Goal: Transaction & Acquisition: Purchase product/service

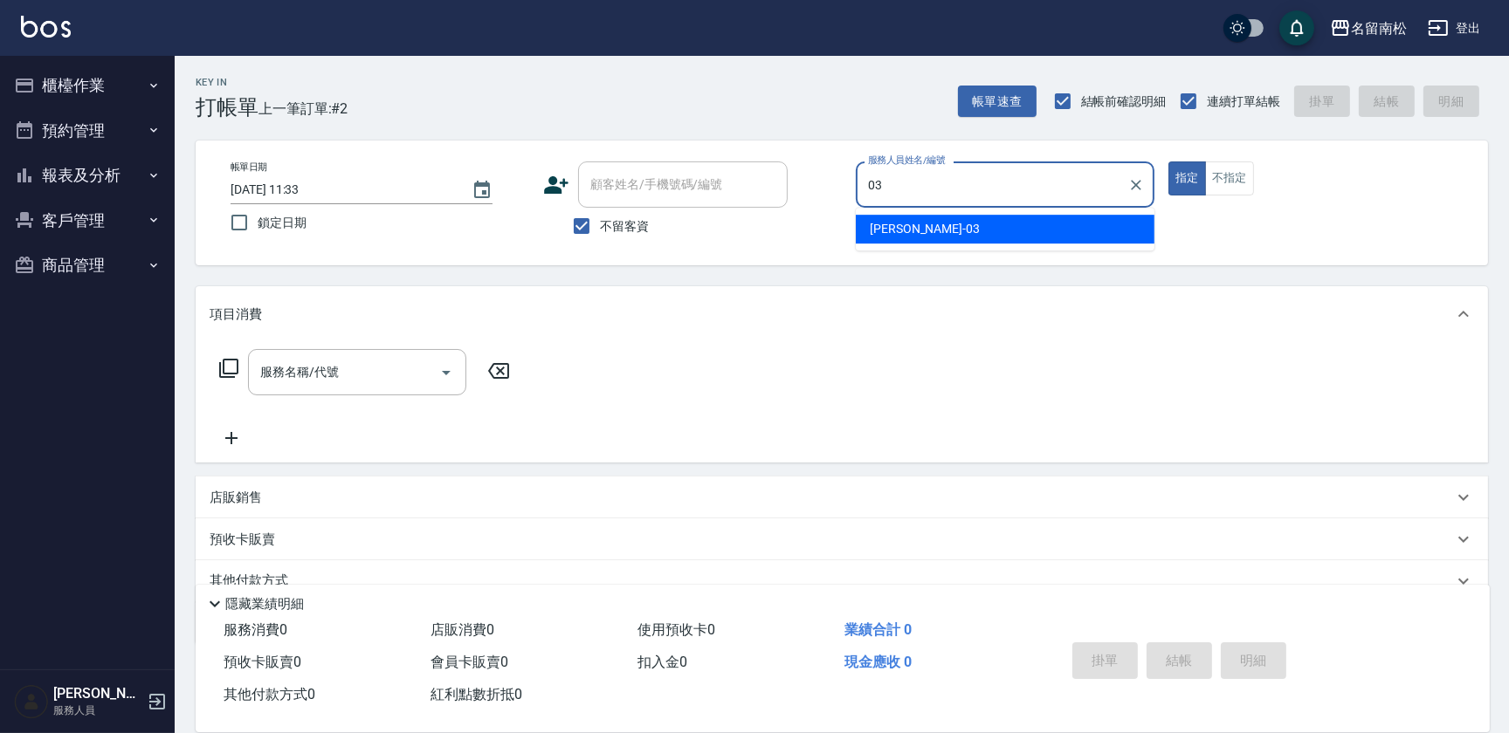
type input "[PERSON_NAME]-03"
type button "true"
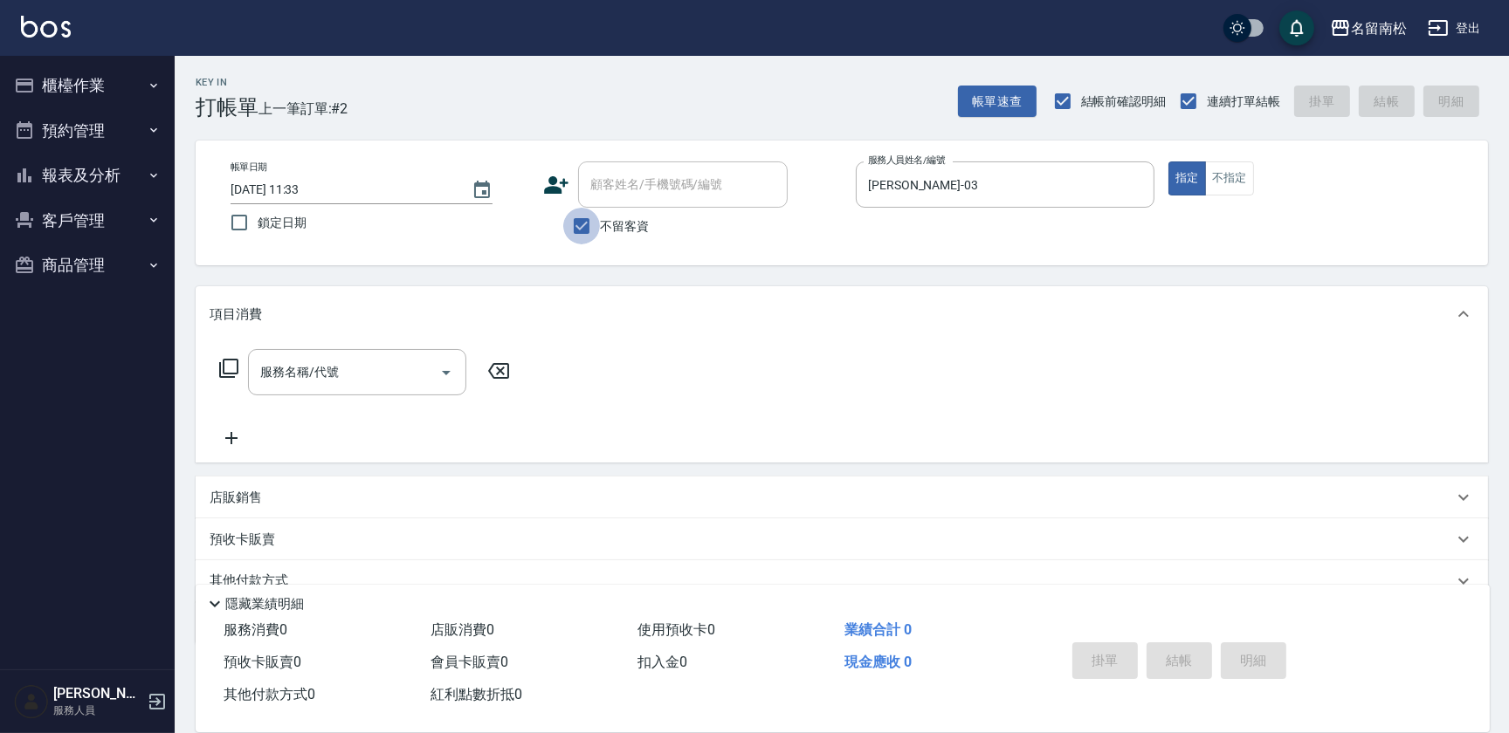
click at [589, 231] on input "不留客資" at bounding box center [581, 226] width 37 height 37
checkbox input "false"
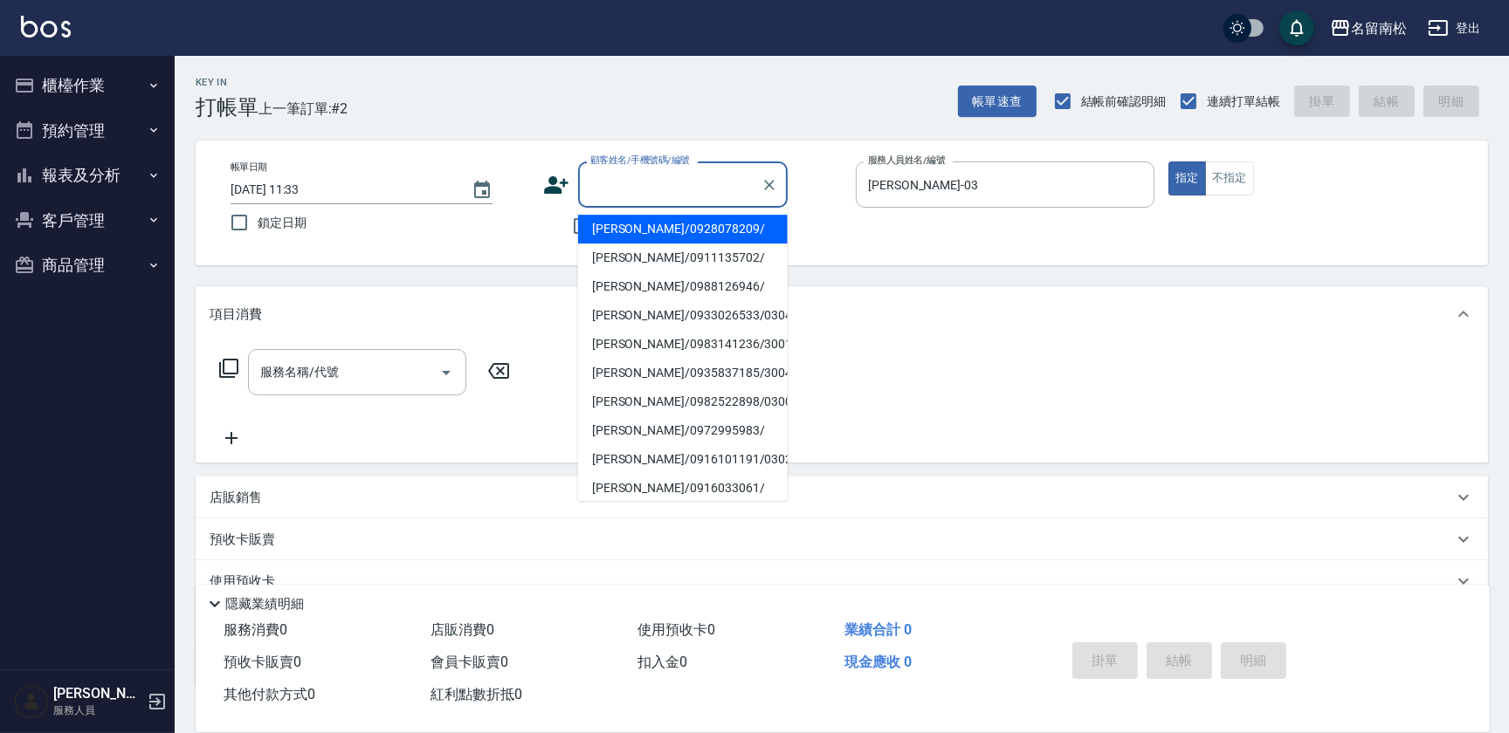
click at [644, 197] on input "顧客姓名/手機號碼/編號" at bounding box center [670, 184] width 168 height 31
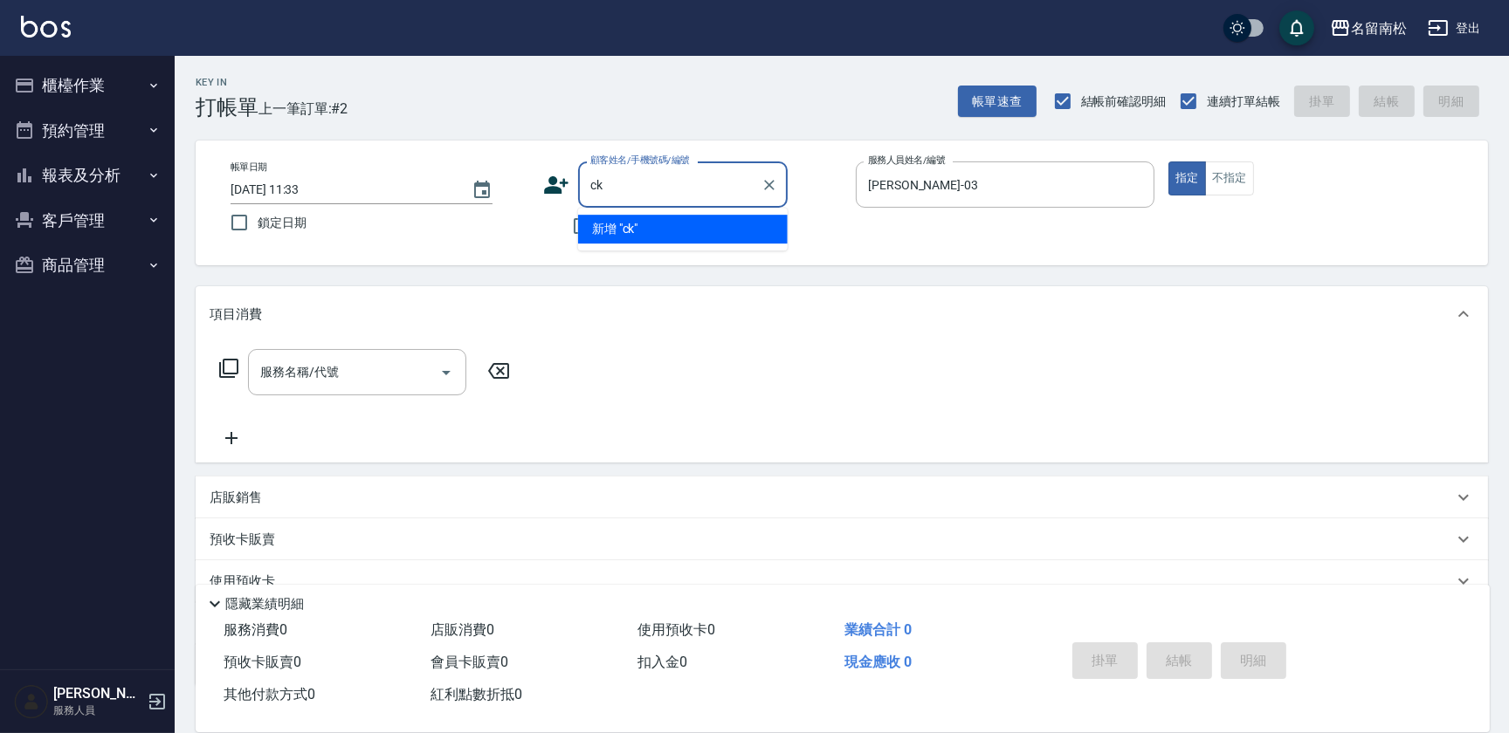
type input "ck6"
click at [759, 186] on button "Clear" at bounding box center [769, 185] width 24 height 24
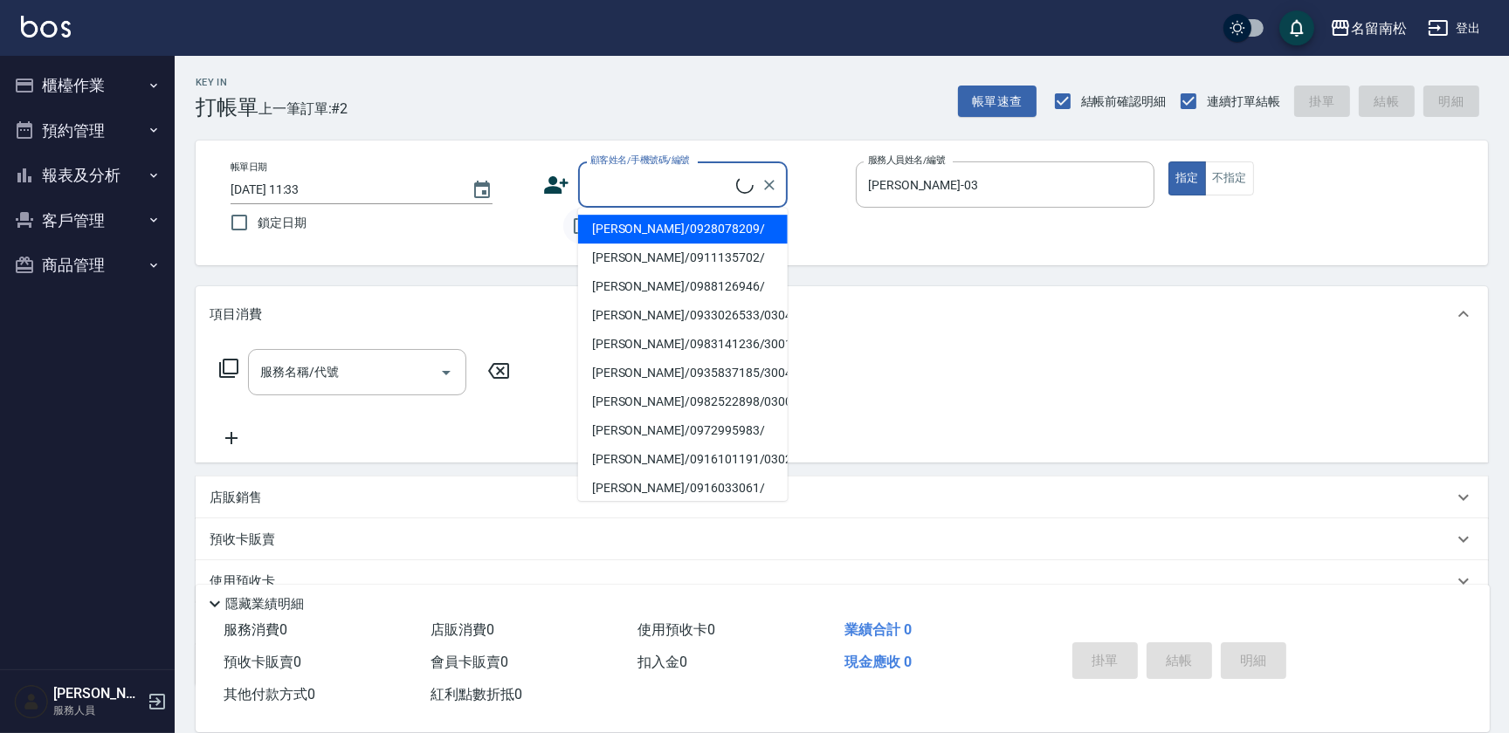
click at [585, 232] on li "[PERSON_NAME]/0928078209/" at bounding box center [683, 229] width 210 height 29
type input "[PERSON_NAME]/0928078209/"
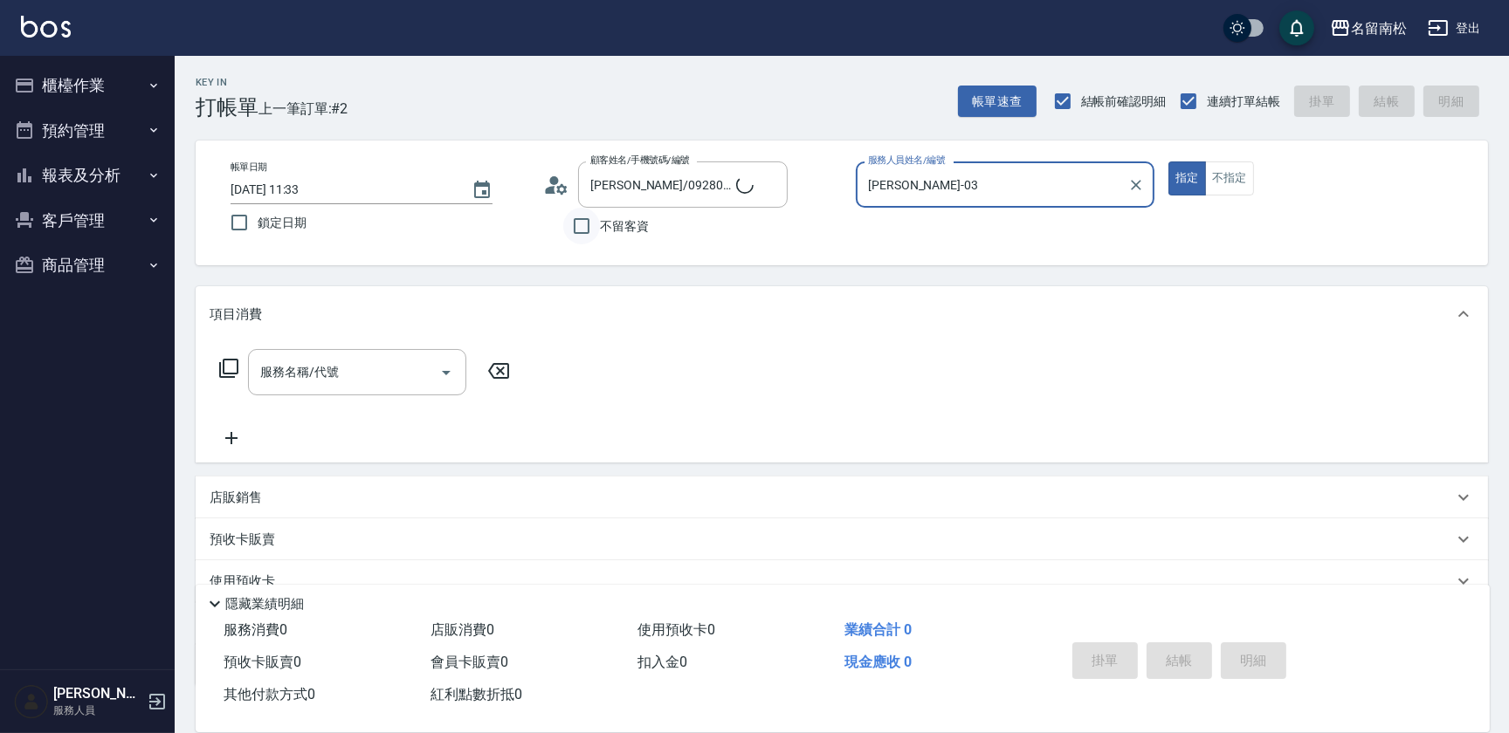
type input "[PERSON_NAME]04"
click at [576, 225] on input "不留客資" at bounding box center [581, 226] width 37 height 37
checkbox input "true"
click at [1144, 189] on icon "Clear" at bounding box center [1135, 184] width 17 height 17
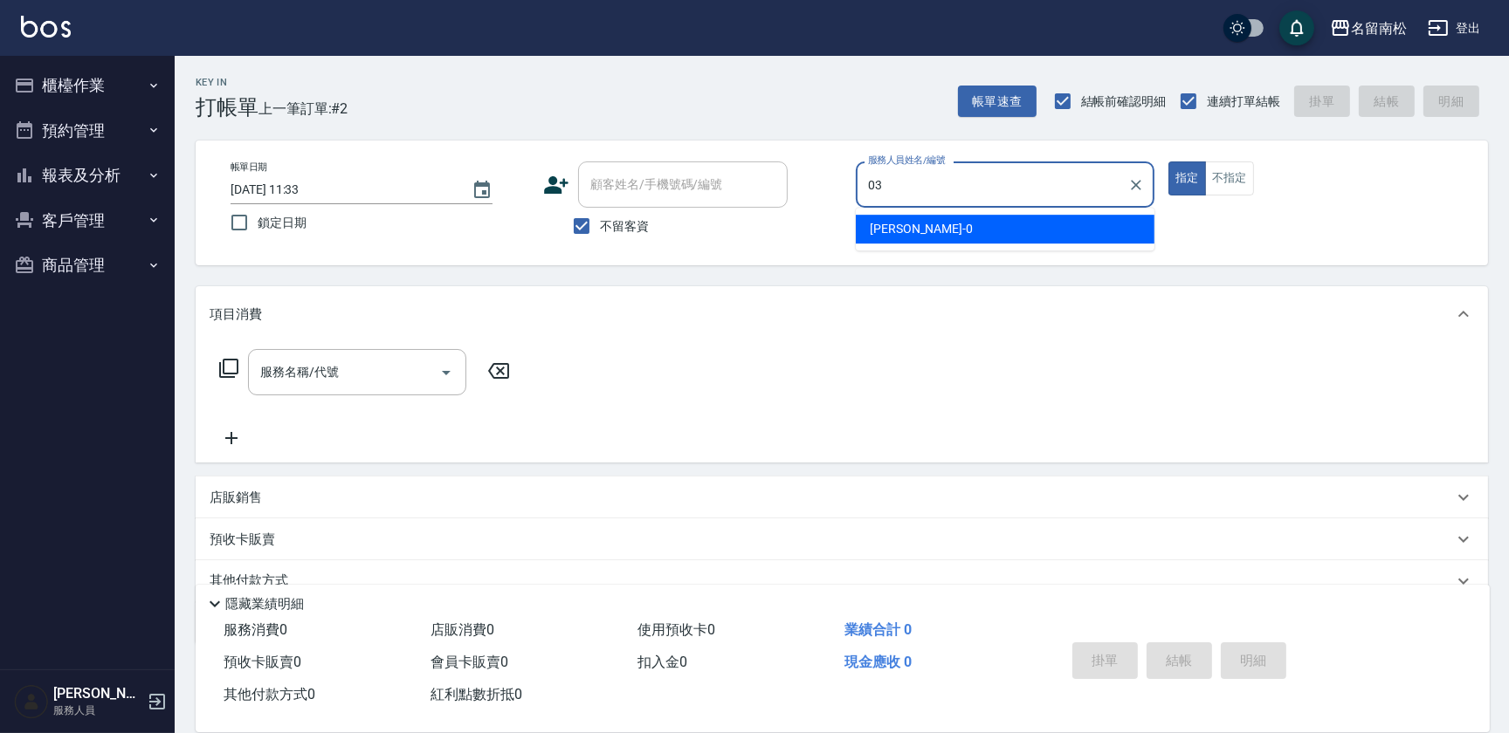
type input "[PERSON_NAME]-03"
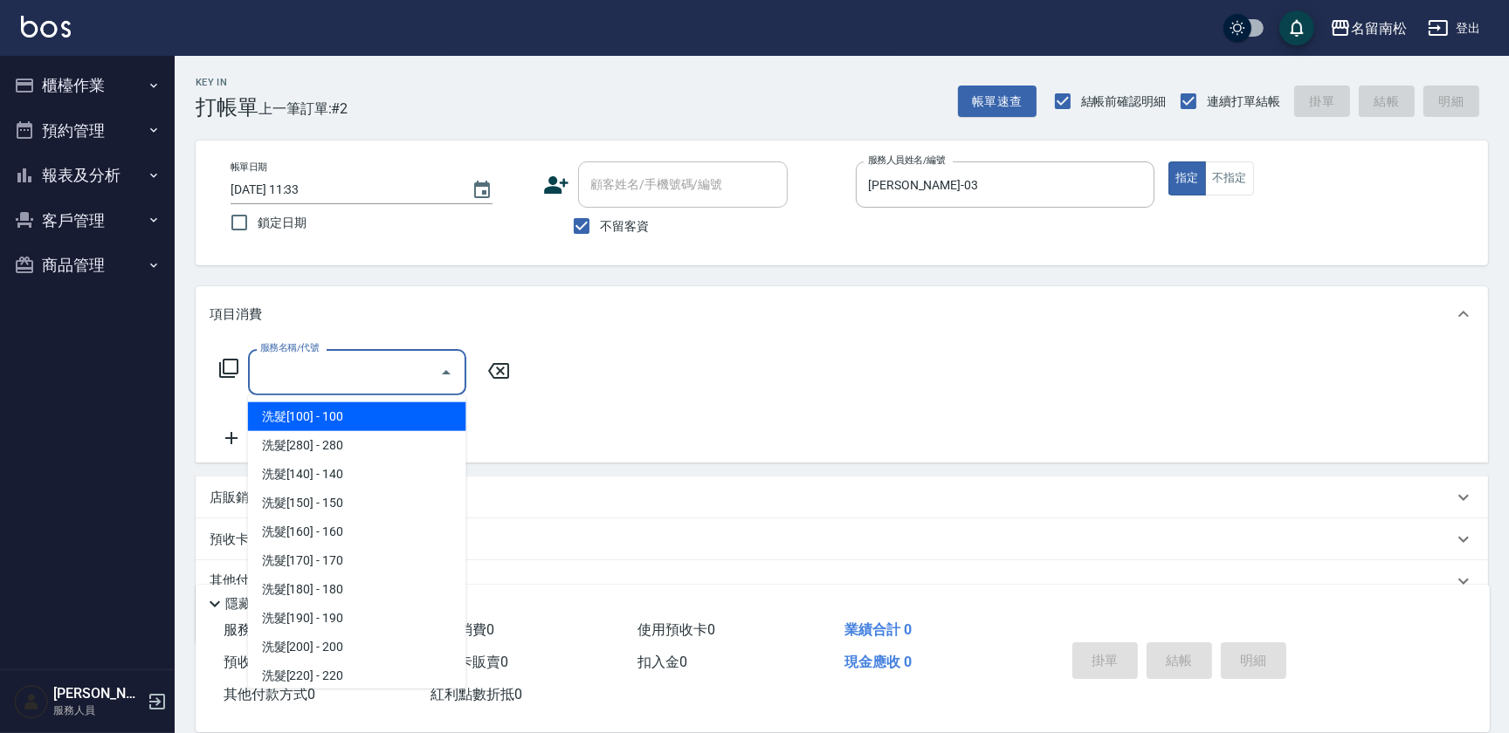
click at [320, 375] on input "服務名稱/代號" at bounding box center [344, 372] width 176 height 31
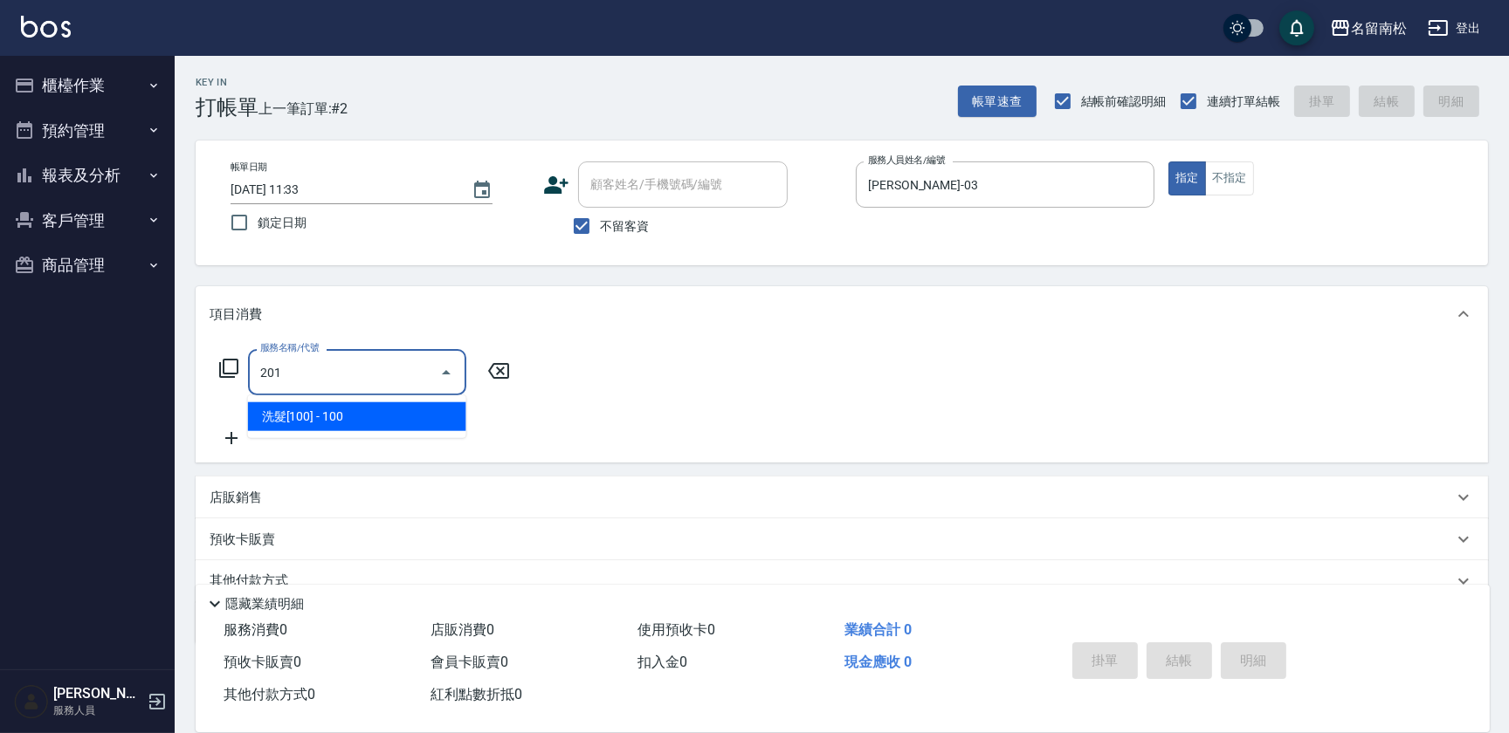
type input "洗髮[100](201)"
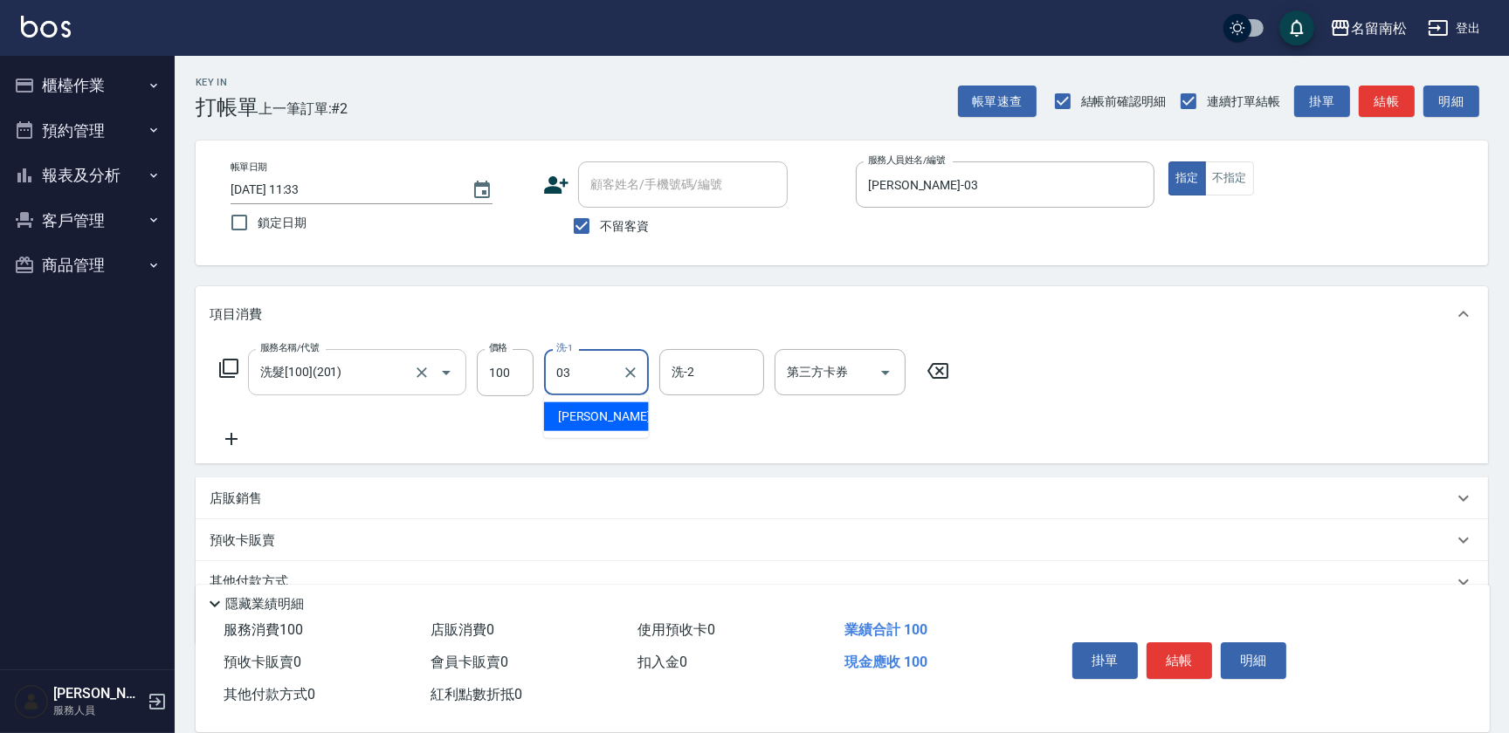
type input "[PERSON_NAME]-03"
click at [631, 371] on icon "Clear" at bounding box center [630, 373] width 10 height 10
type input "[PERSON_NAME]-28"
click at [244, 440] on icon at bounding box center [232, 439] width 44 height 21
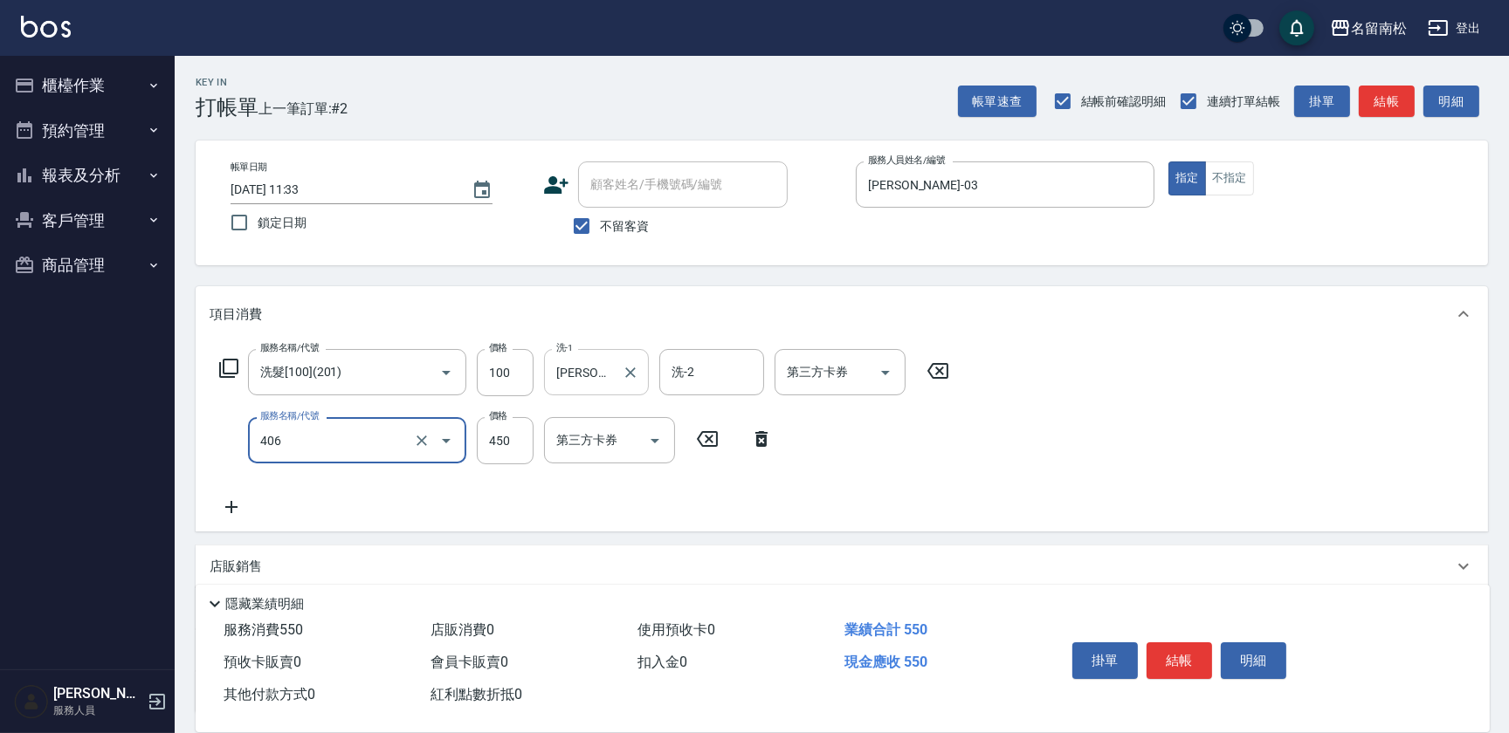
type input "剪髮(450)(406)"
click at [219, 504] on icon at bounding box center [232, 507] width 44 height 21
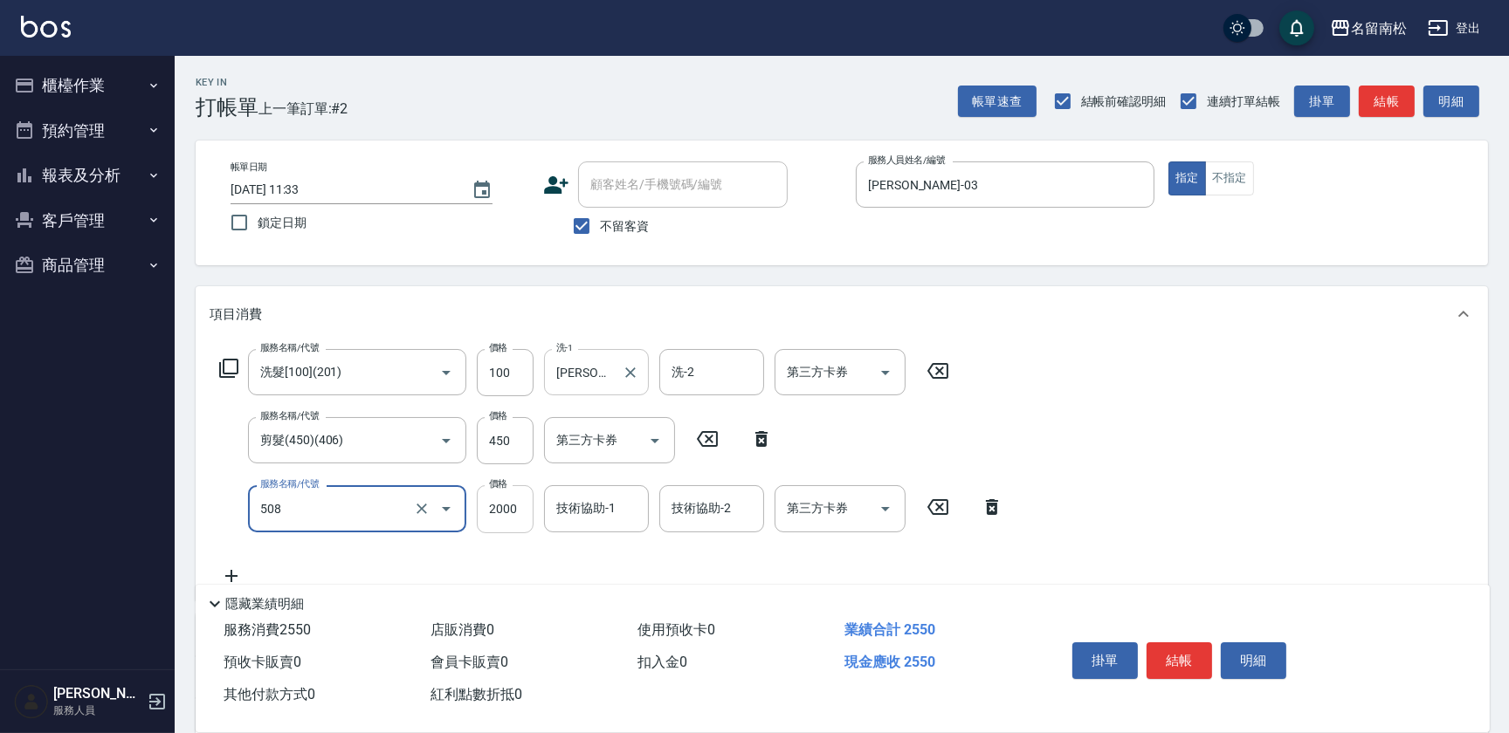
type input "染髮[2000](508)"
click at [493, 515] on input "2000" at bounding box center [505, 508] width 57 height 47
type input "1900"
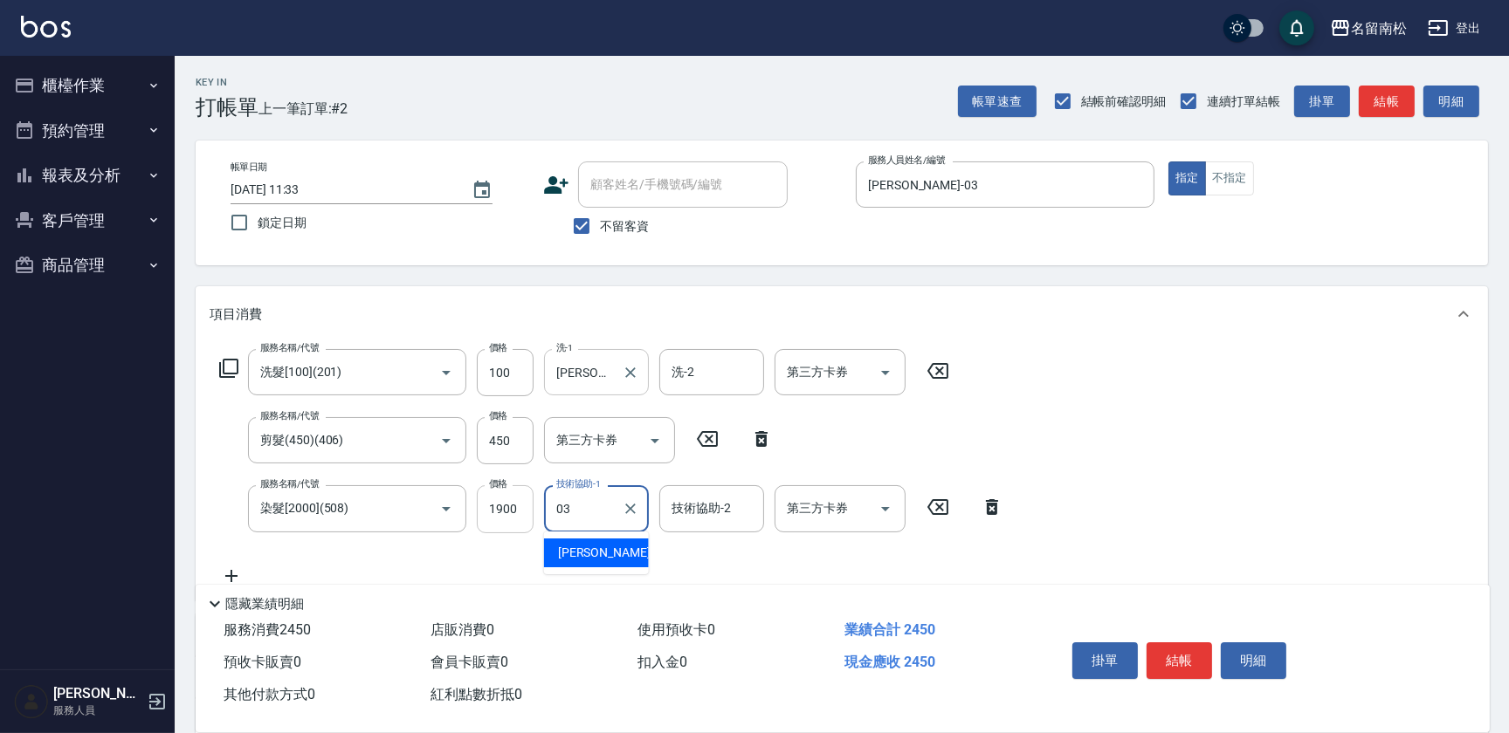
type input "[PERSON_NAME]-03"
click at [1186, 650] on button "結帳" at bounding box center [1178, 661] width 65 height 37
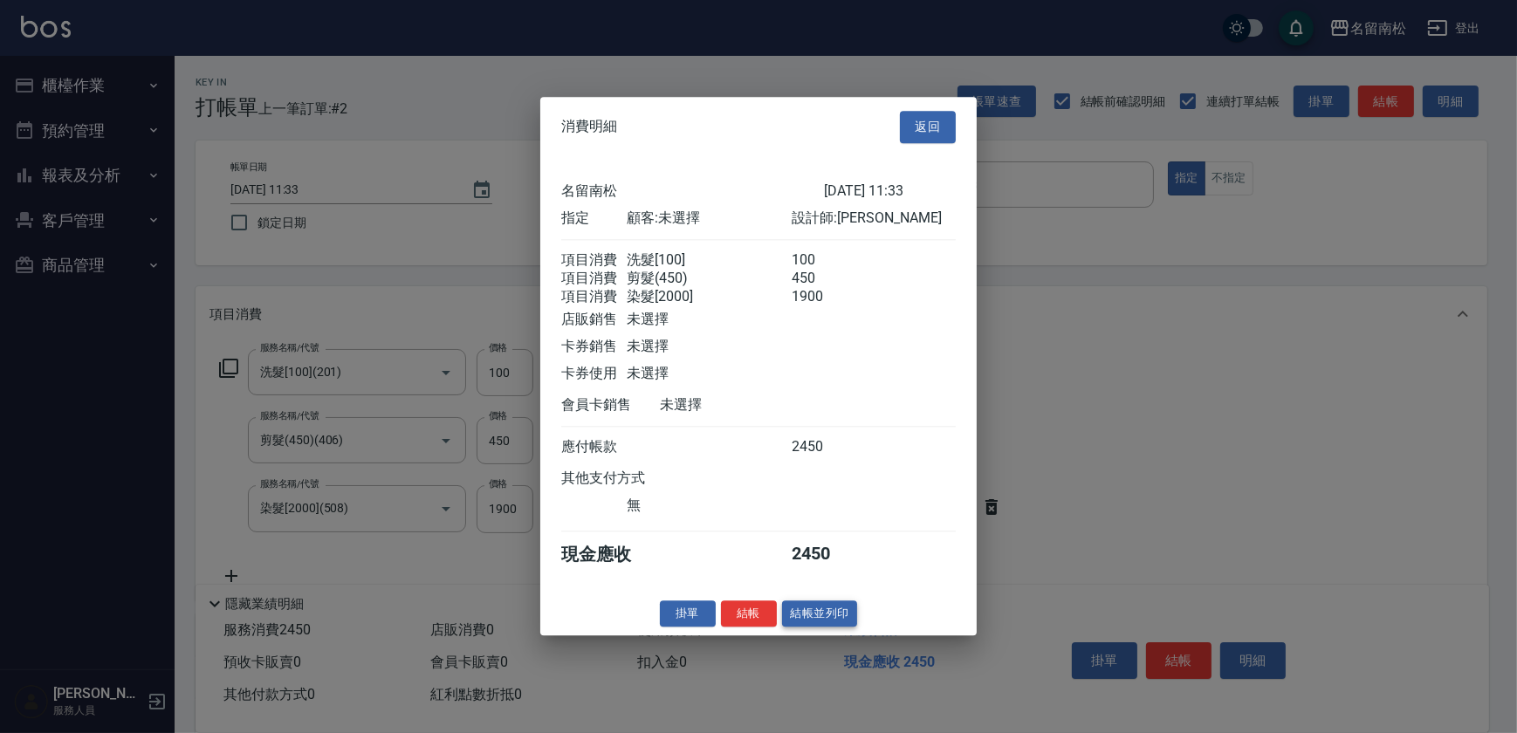
click at [843, 617] on button "結帳並列印" at bounding box center [820, 614] width 76 height 27
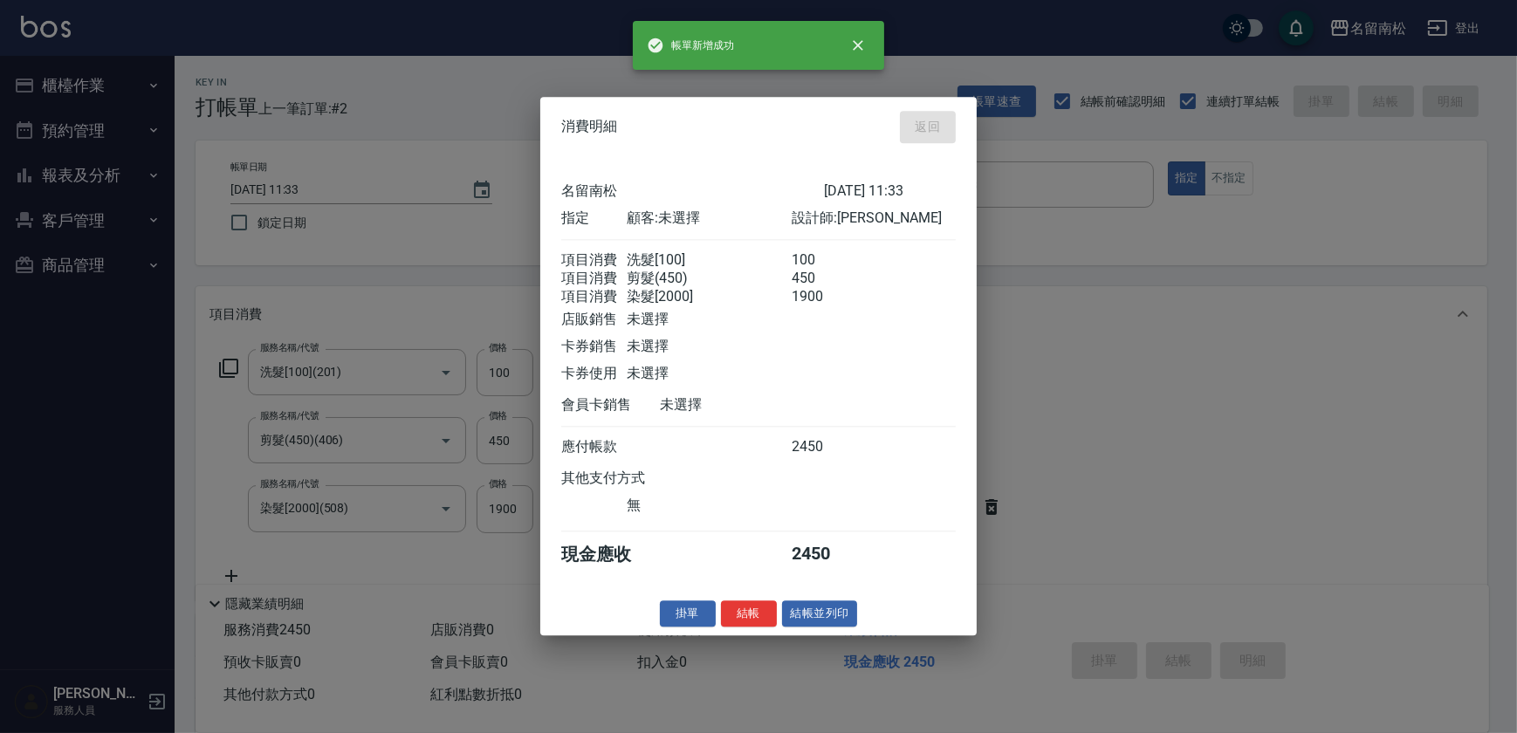
type input "[DATE] 12:38"
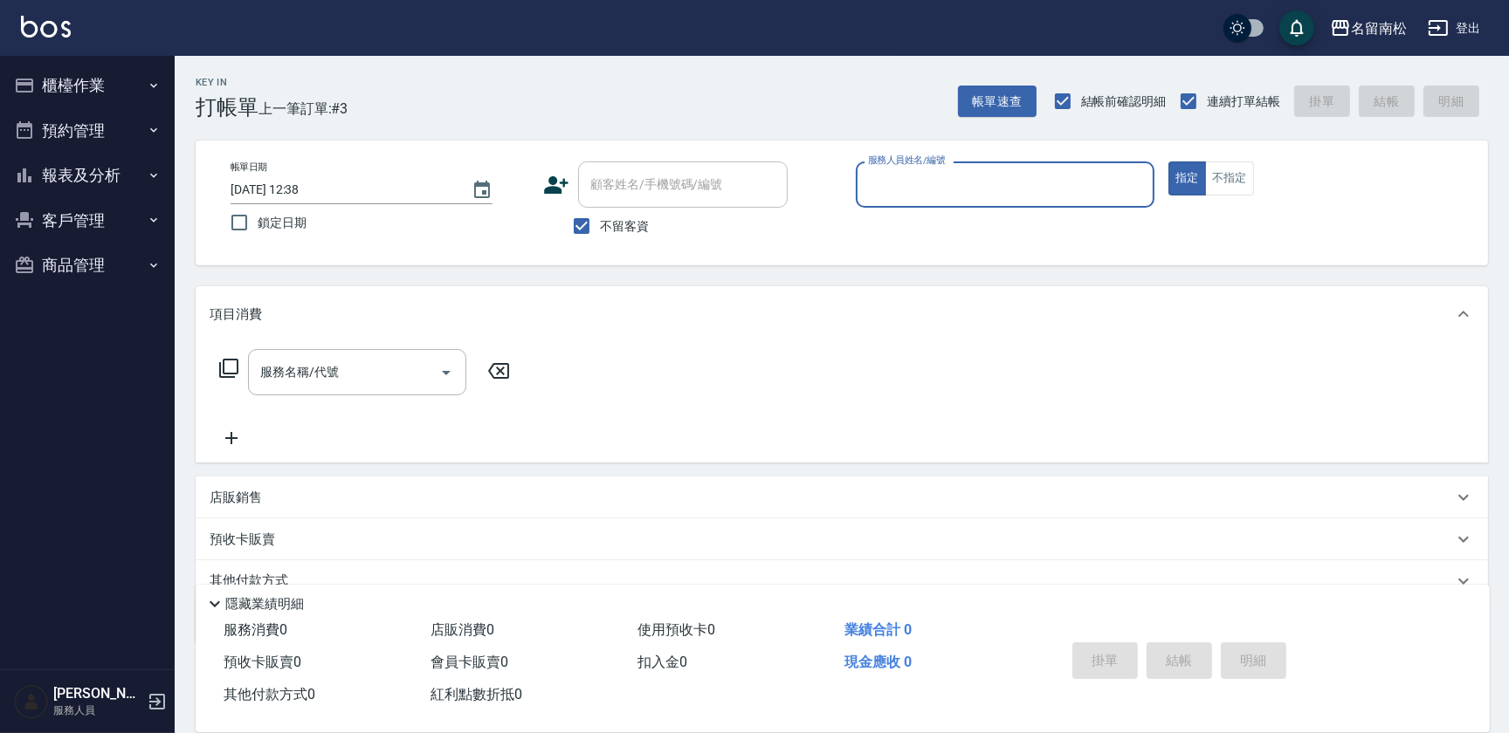
click at [1055, 202] on div "服務人員姓名/編號" at bounding box center [1005, 185] width 299 height 46
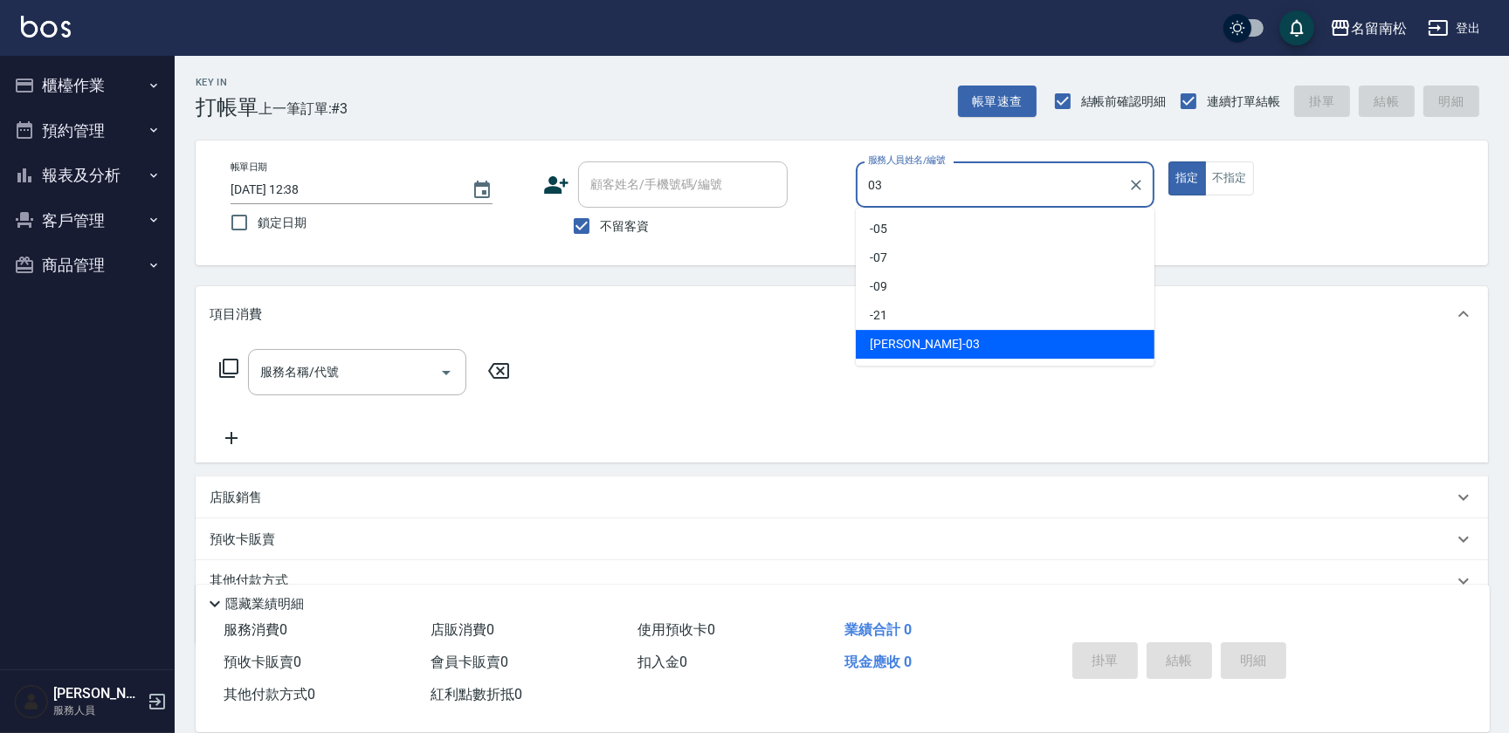
type input "[PERSON_NAME]-03"
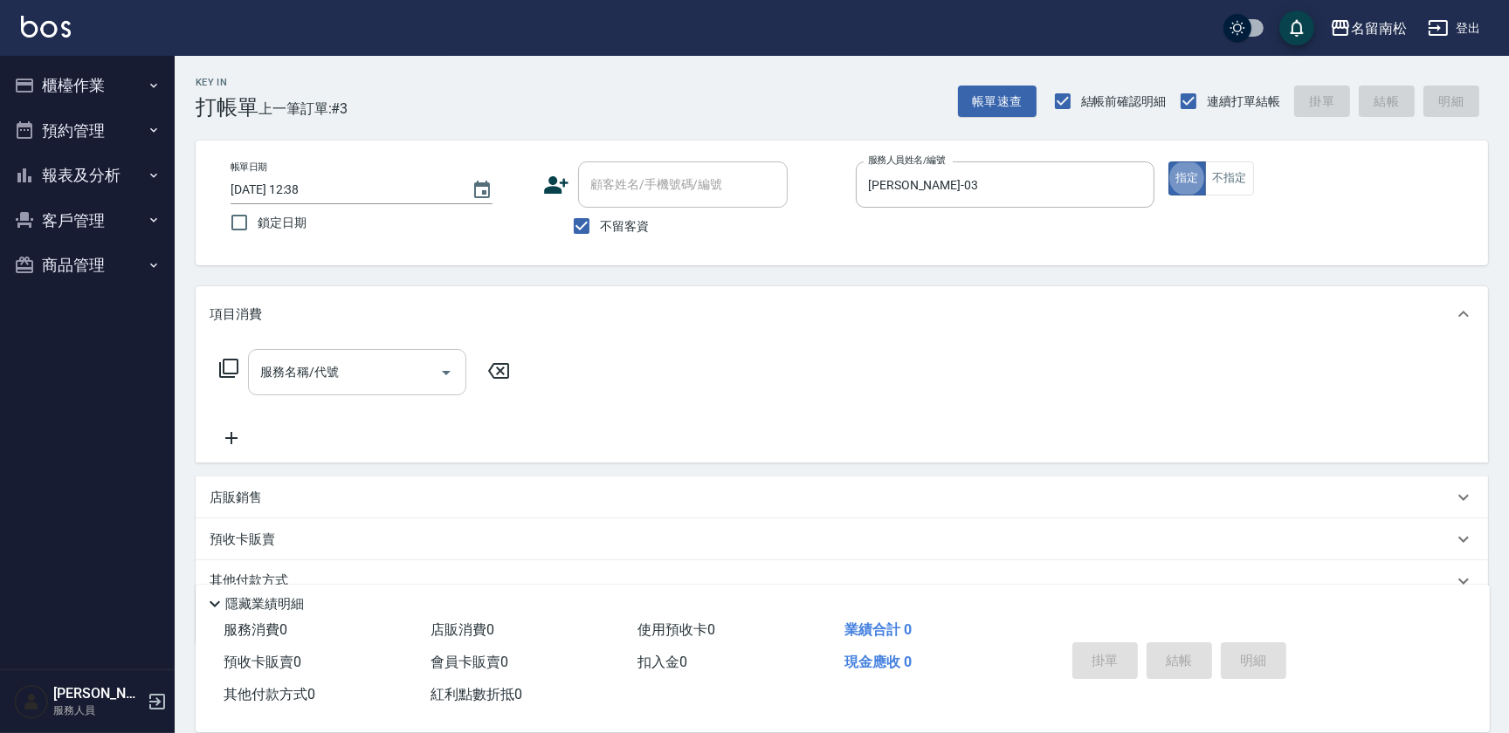
click at [357, 385] on input "服務名稱/代號" at bounding box center [344, 372] width 176 height 31
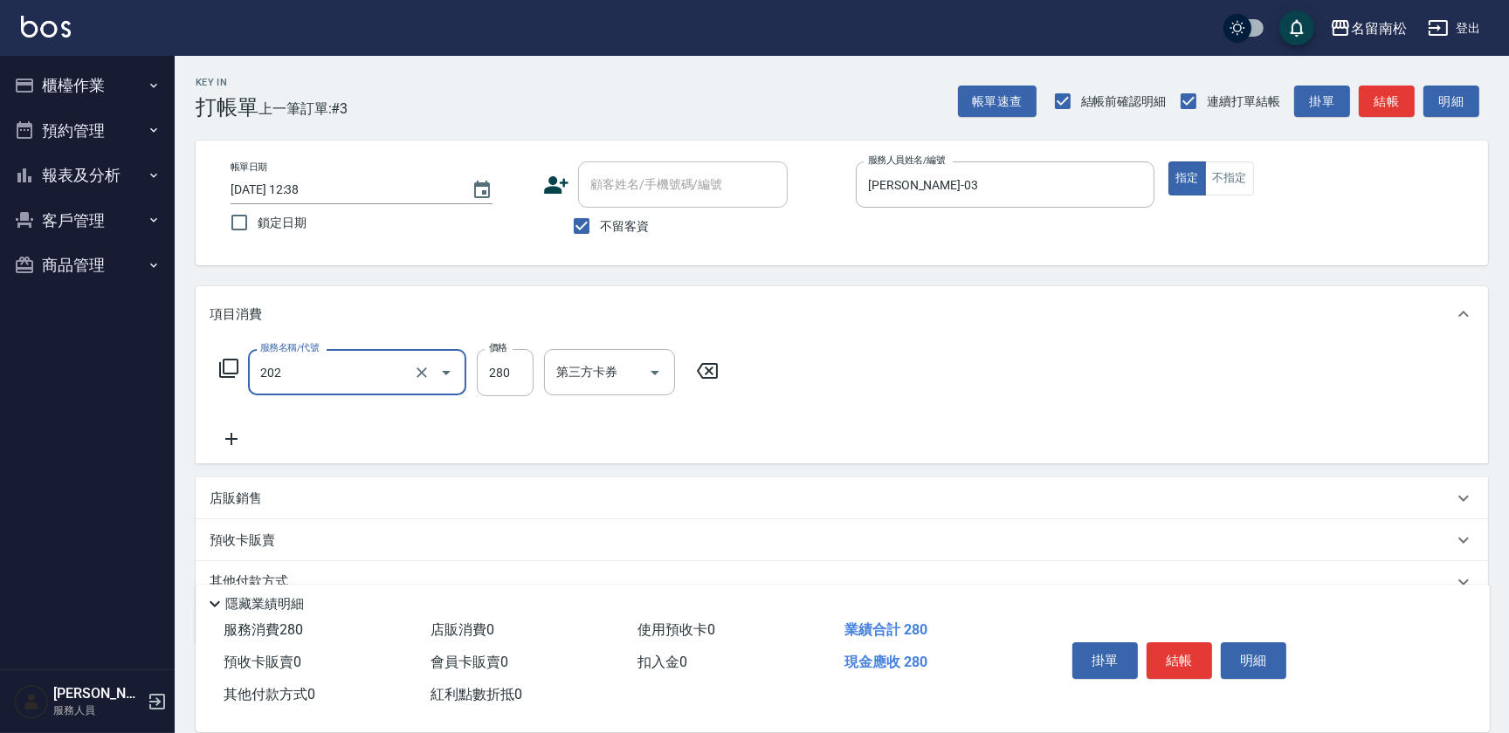
type input "洗髮[280](202)"
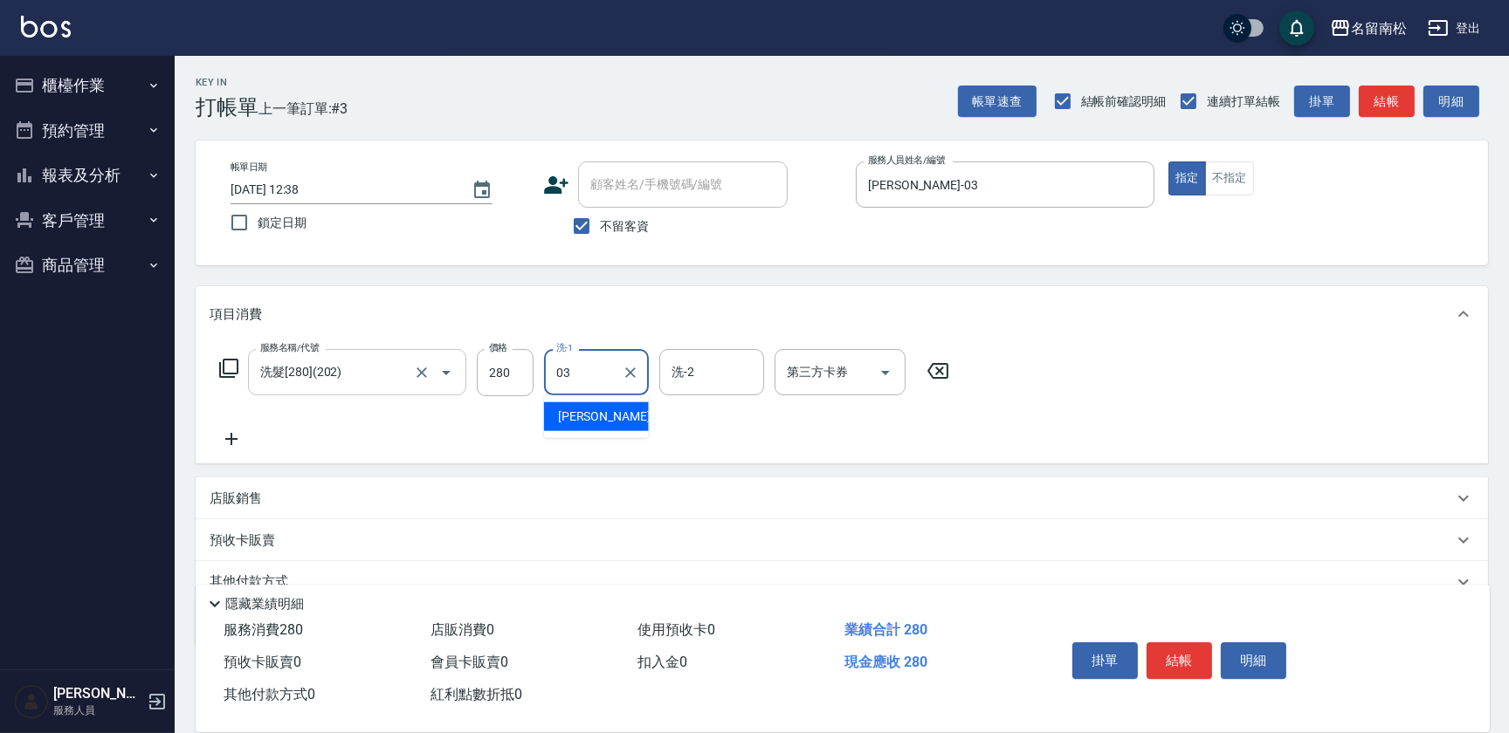
type input "[PERSON_NAME]-03"
click at [234, 444] on icon at bounding box center [232, 439] width 44 height 21
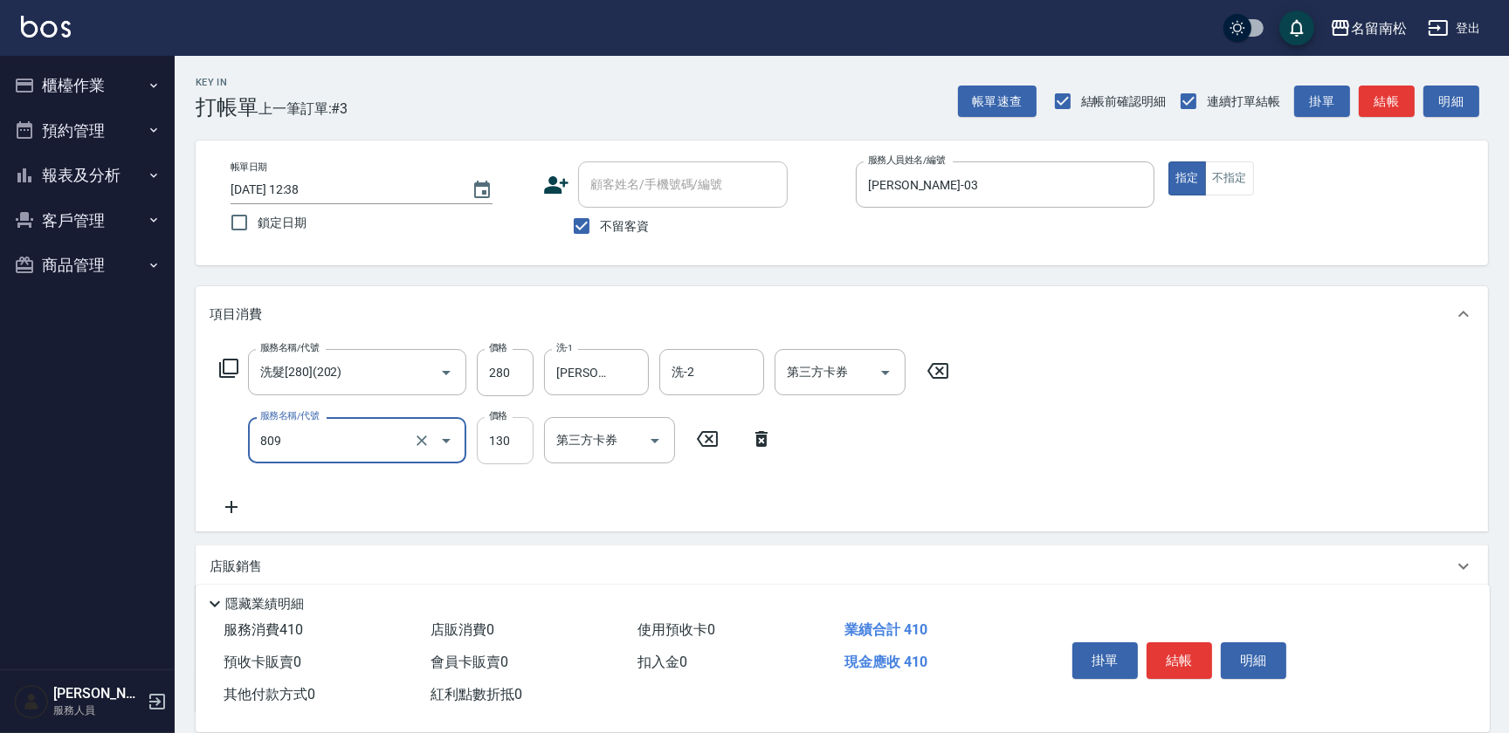
type input "單梳(809)"
click at [518, 450] on input "130" at bounding box center [505, 440] width 57 height 47
click at [635, 375] on icon "Clear" at bounding box center [630, 372] width 17 height 17
type input "100"
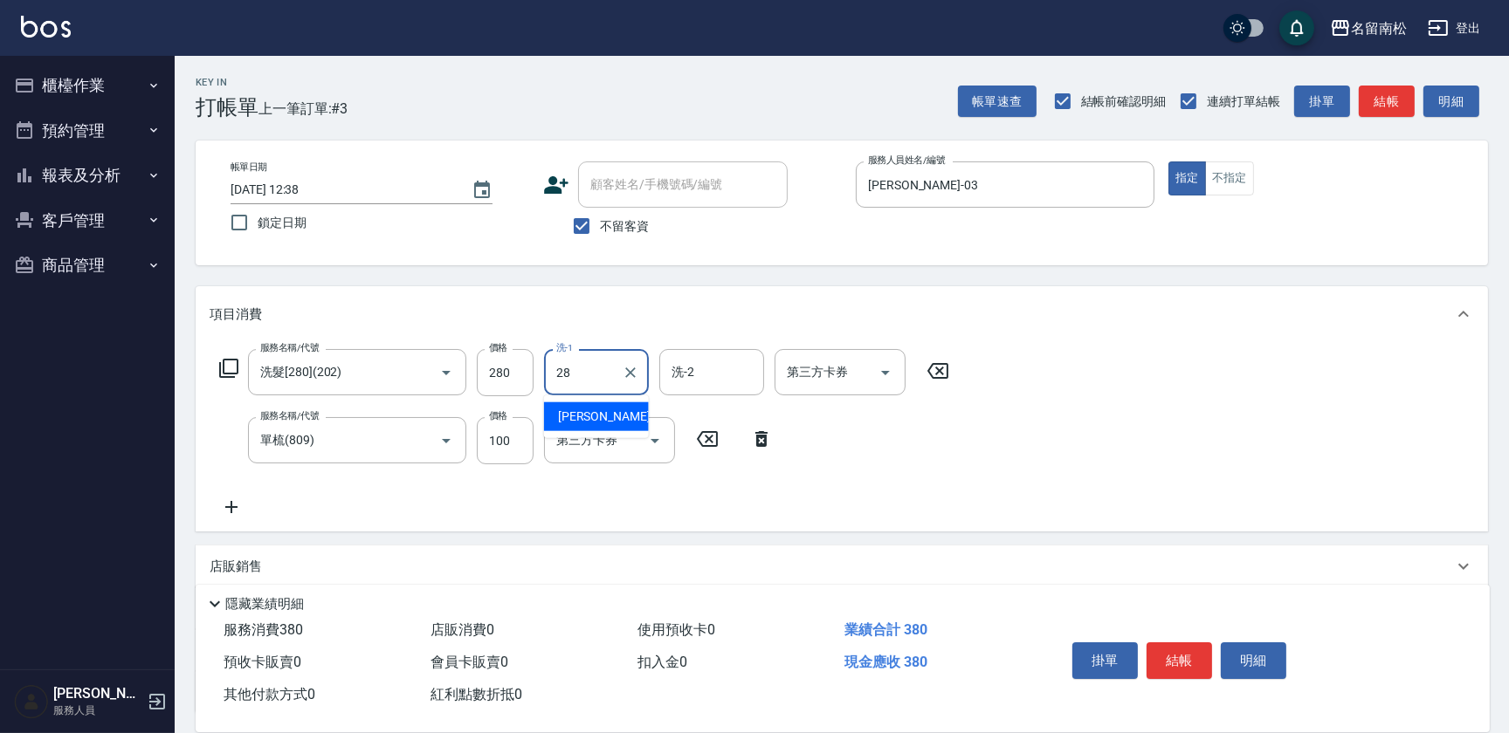
type input "[PERSON_NAME]-28"
click at [1172, 663] on button "結帳" at bounding box center [1178, 661] width 65 height 37
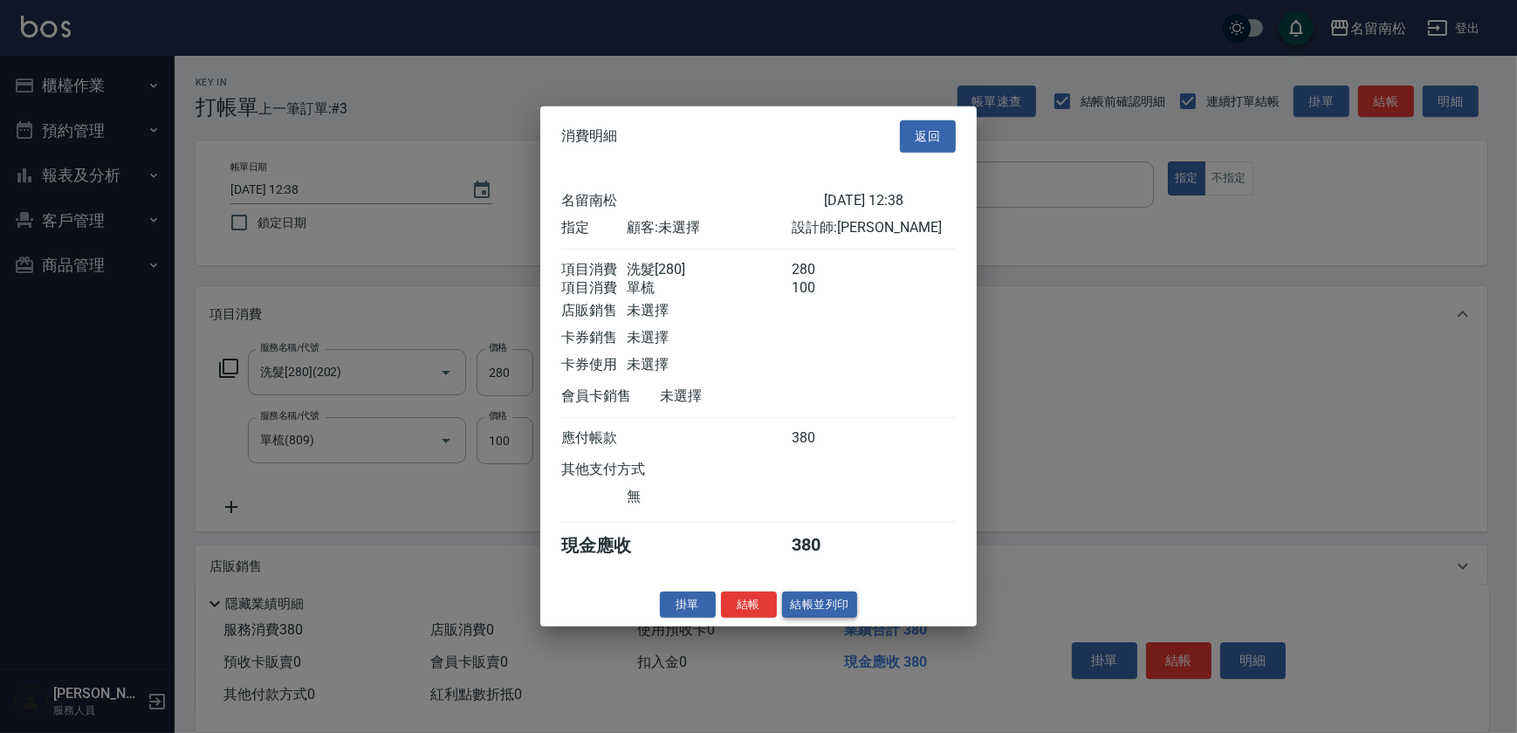
click at [797, 608] on button "結帳並列印" at bounding box center [820, 604] width 76 height 27
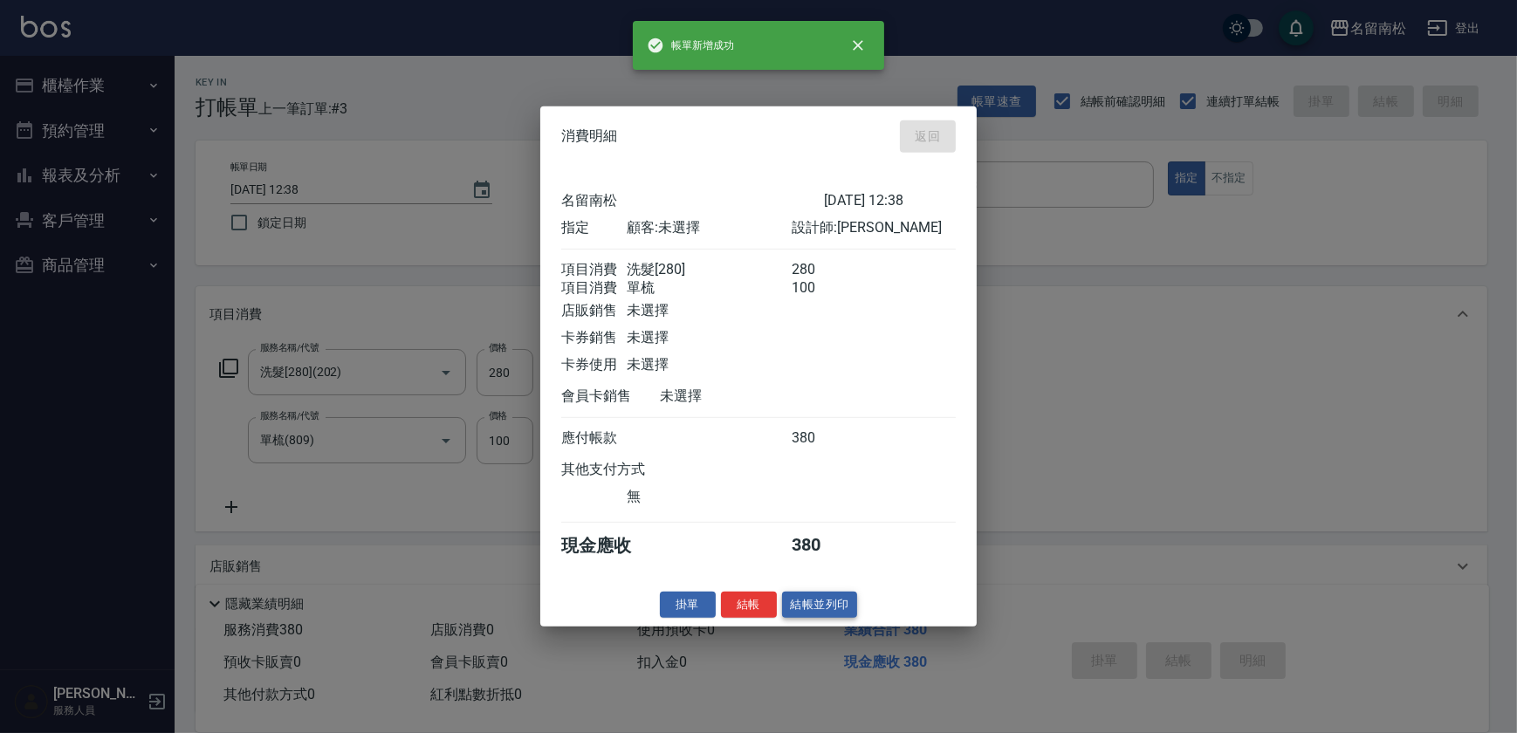
type input "[DATE] 12:39"
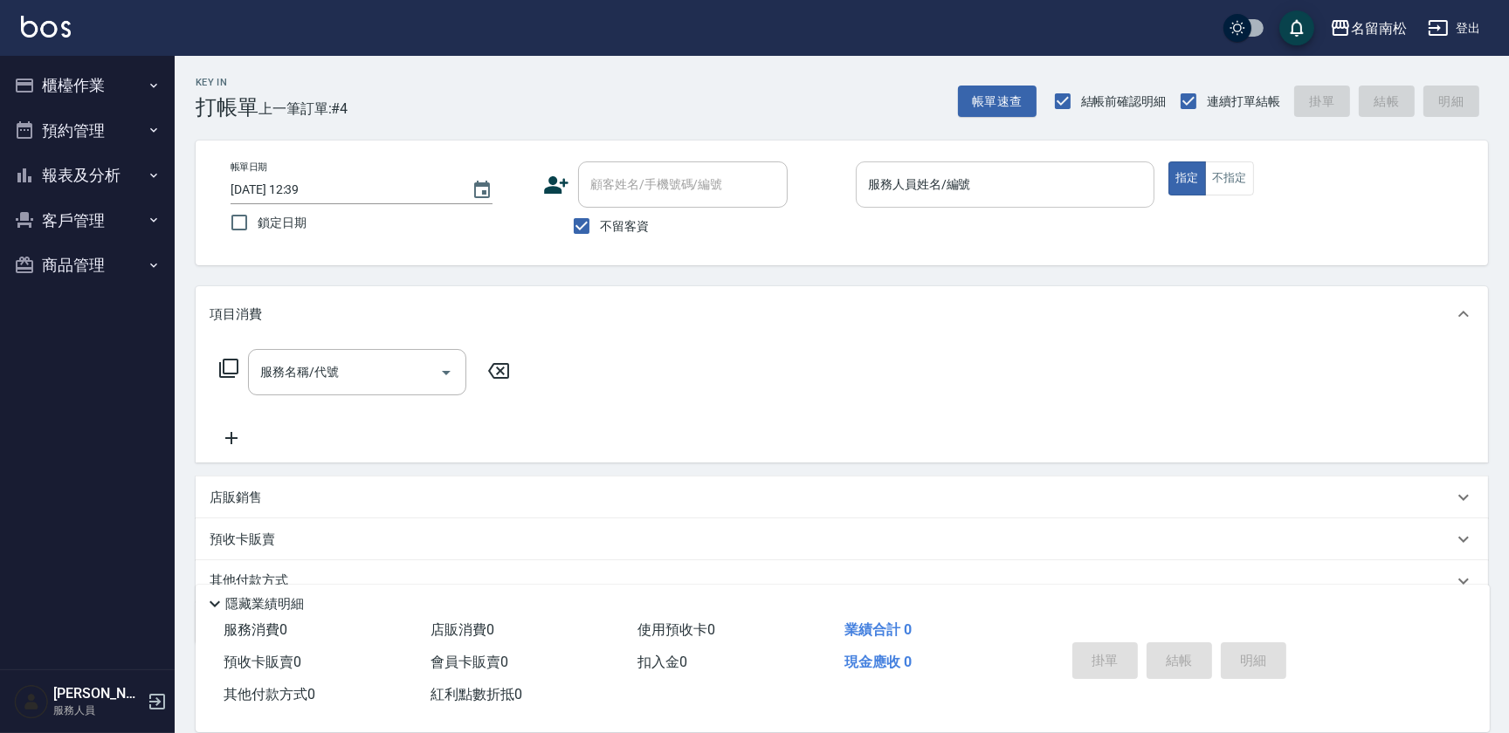
click at [1047, 192] on input "服務人員姓名/編號" at bounding box center [1004, 184] width 283 height 31
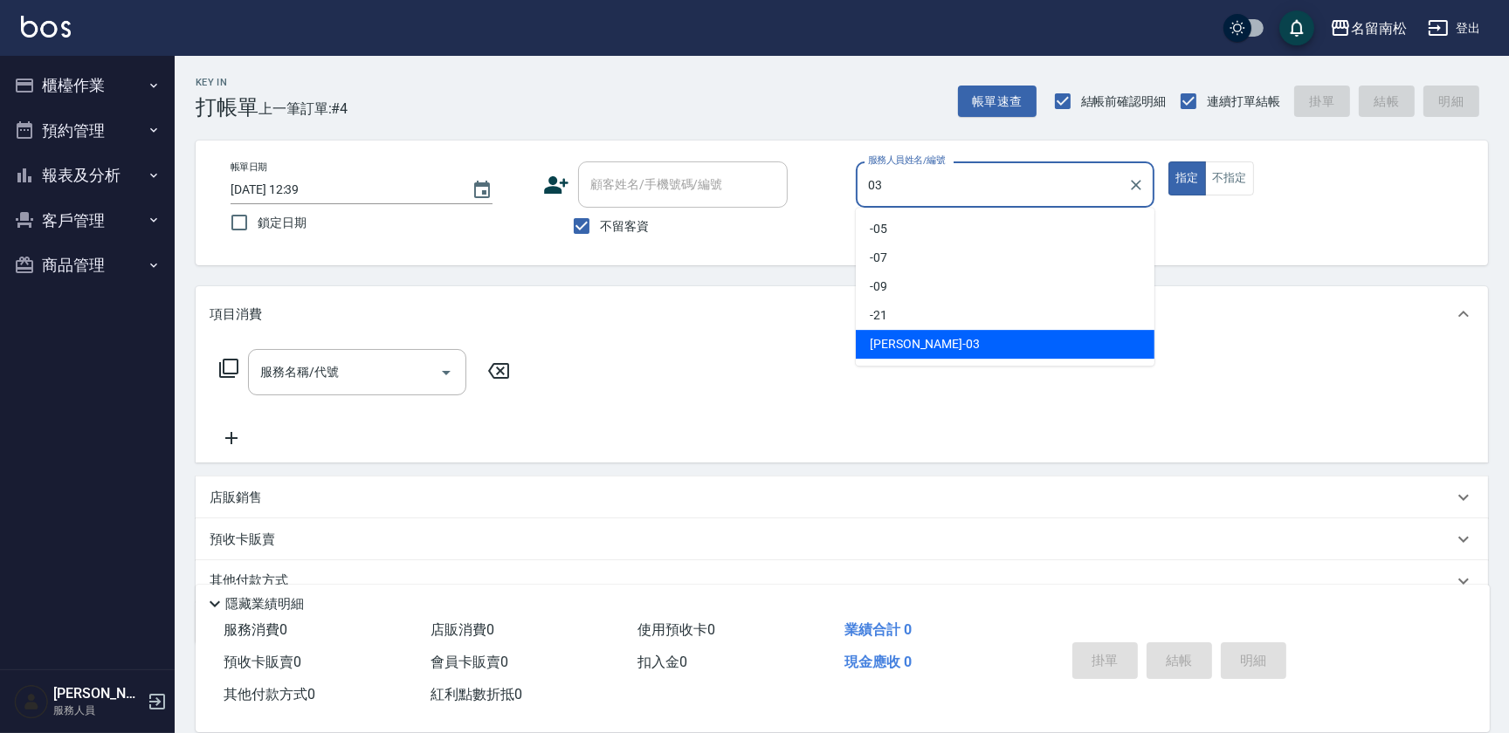
type input "[PERSON_NAME]-03"
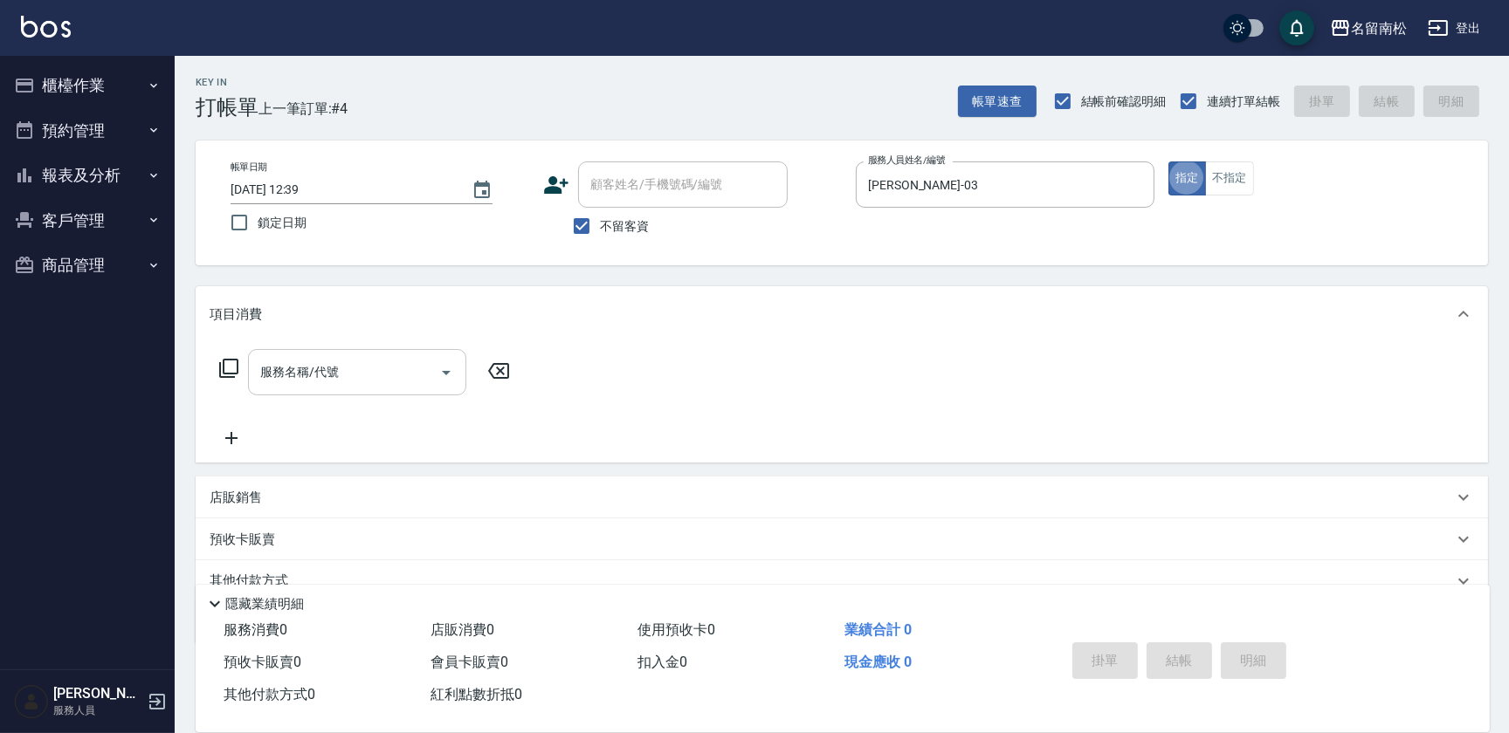
click at [360, 385] on input "服務名稱/代號" at bounding box center [344, 372] width 176 height 31
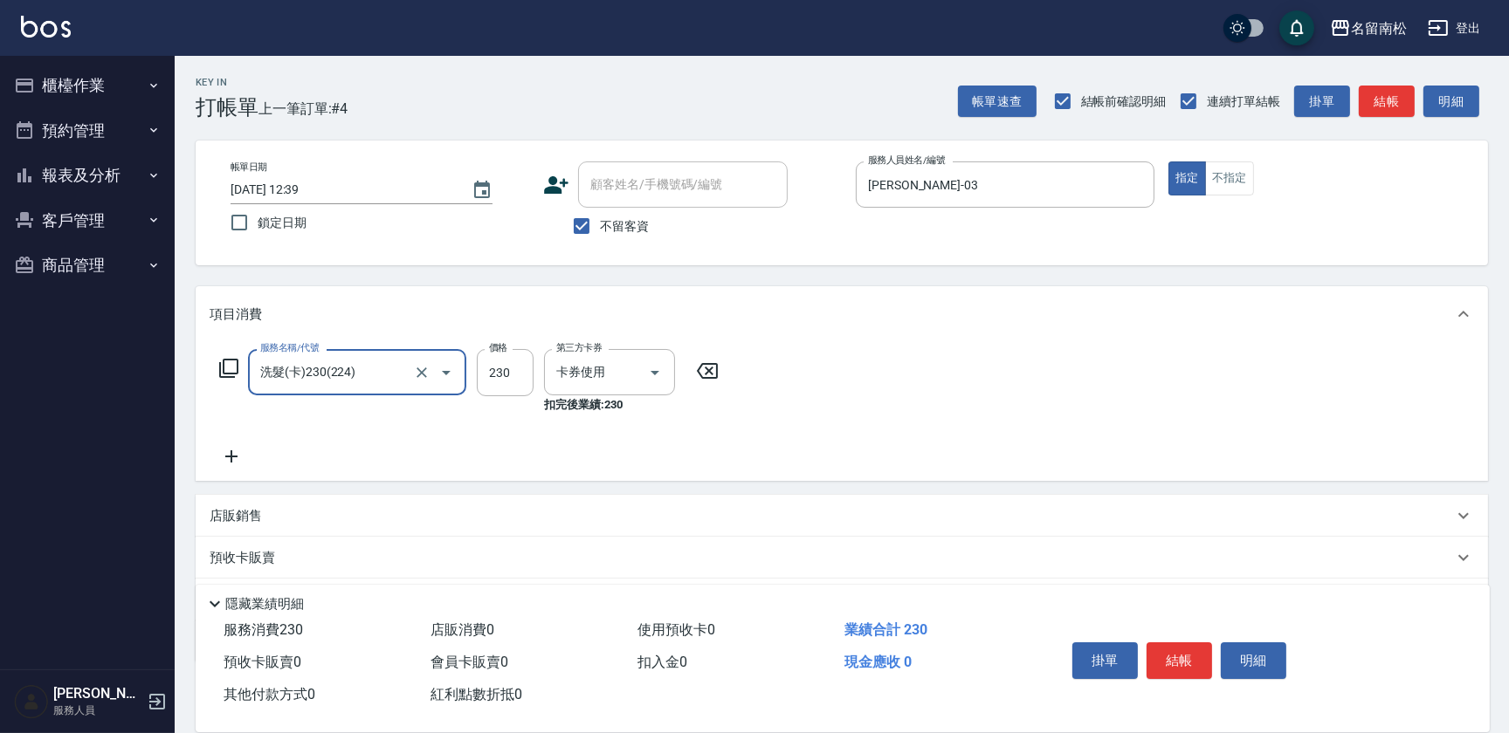
type input "洗髮(卡)230(224)"
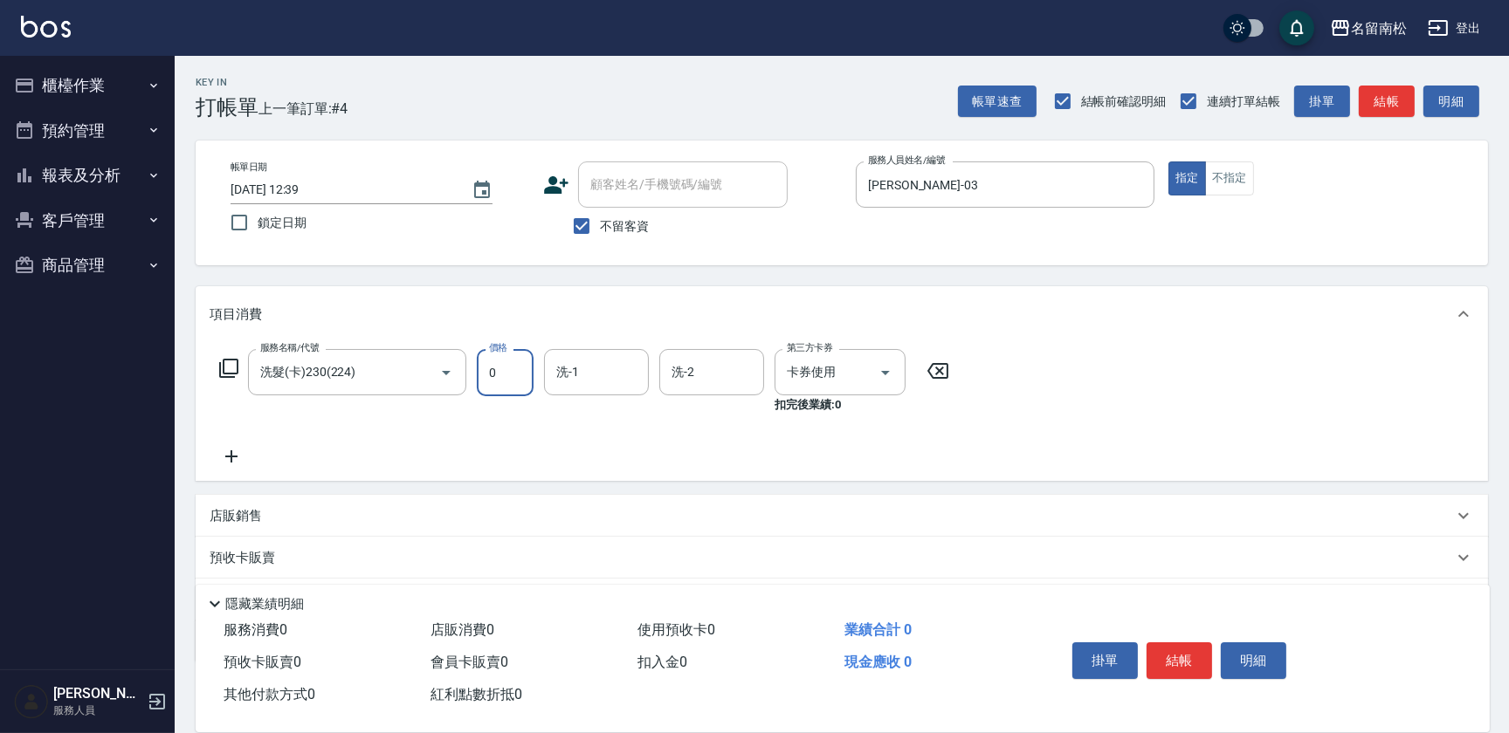
type input "0"
click at [936, 375] on icon at bounding box center [938, 371] width 44 height 21
type input "洗髮(卡)230(224)"
type input "[PERSON_NAME]-03"
click at [233, 462] on icon at bounding box center [232, 456] width 44 height 21
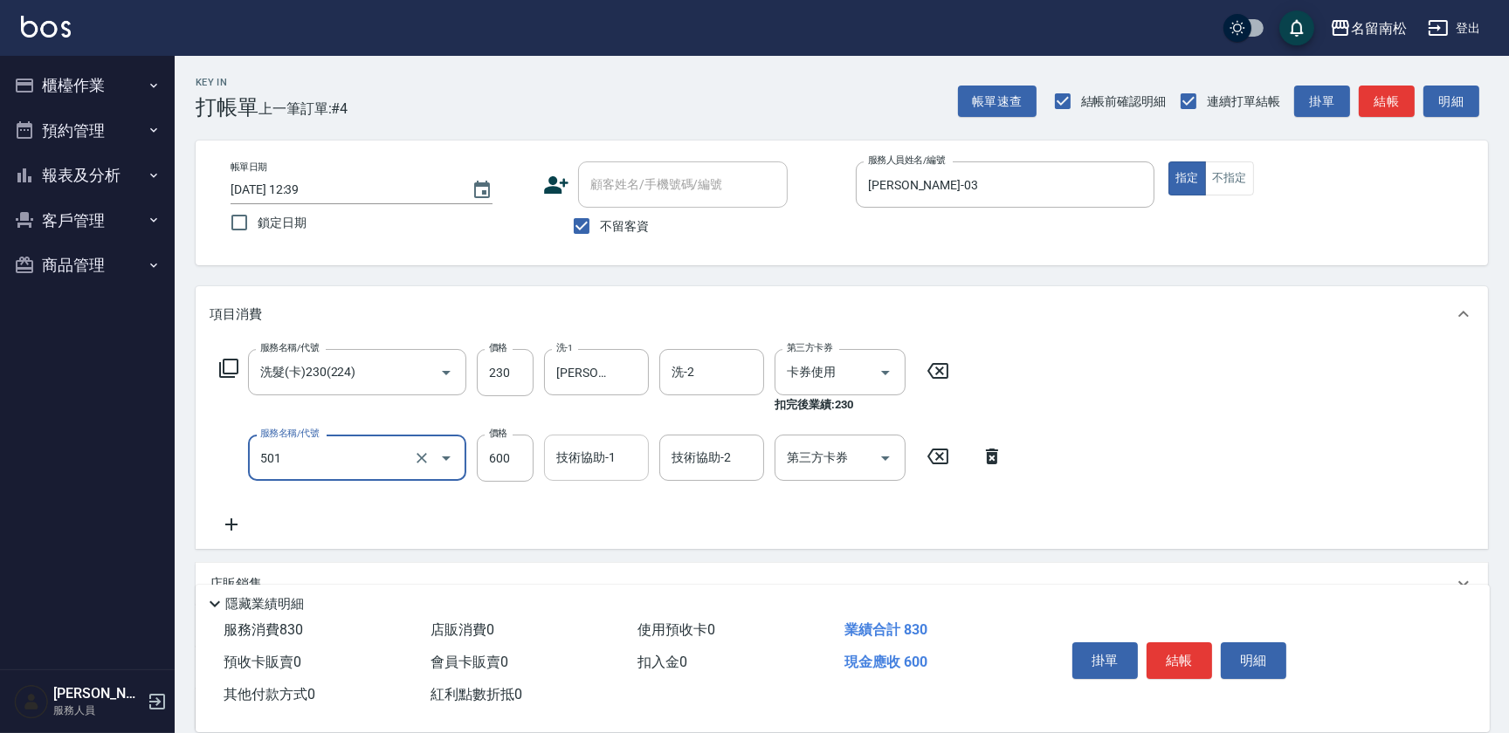
type input "自備染髮[600](501)"
click at [584, 459] on input "技術協助-1" at bounding box center [596, 458] width 89 height 31
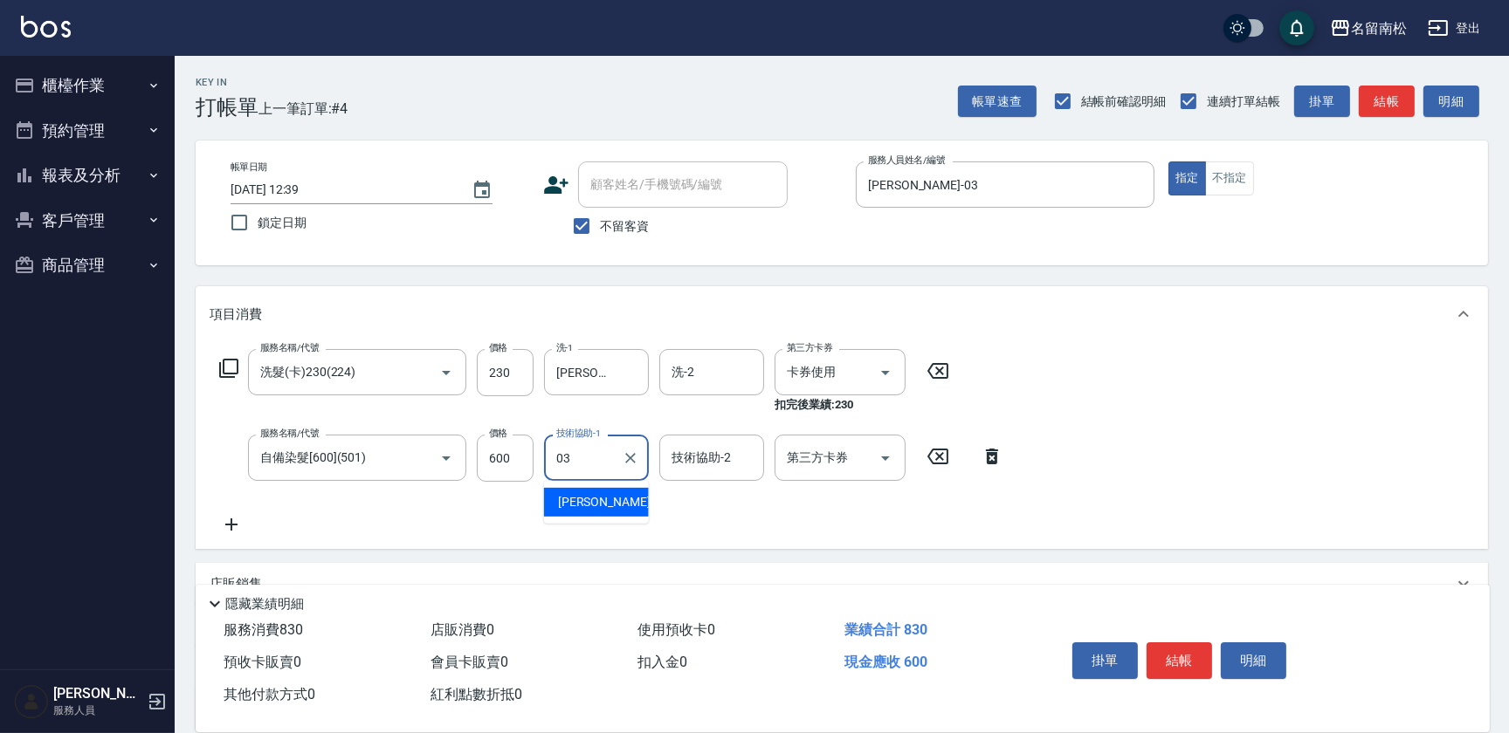
type input "[PERSON_NAME]-03"
click at [1150, 650] on button "結帳" at bounding box center [1178, 661] width 65 height 37
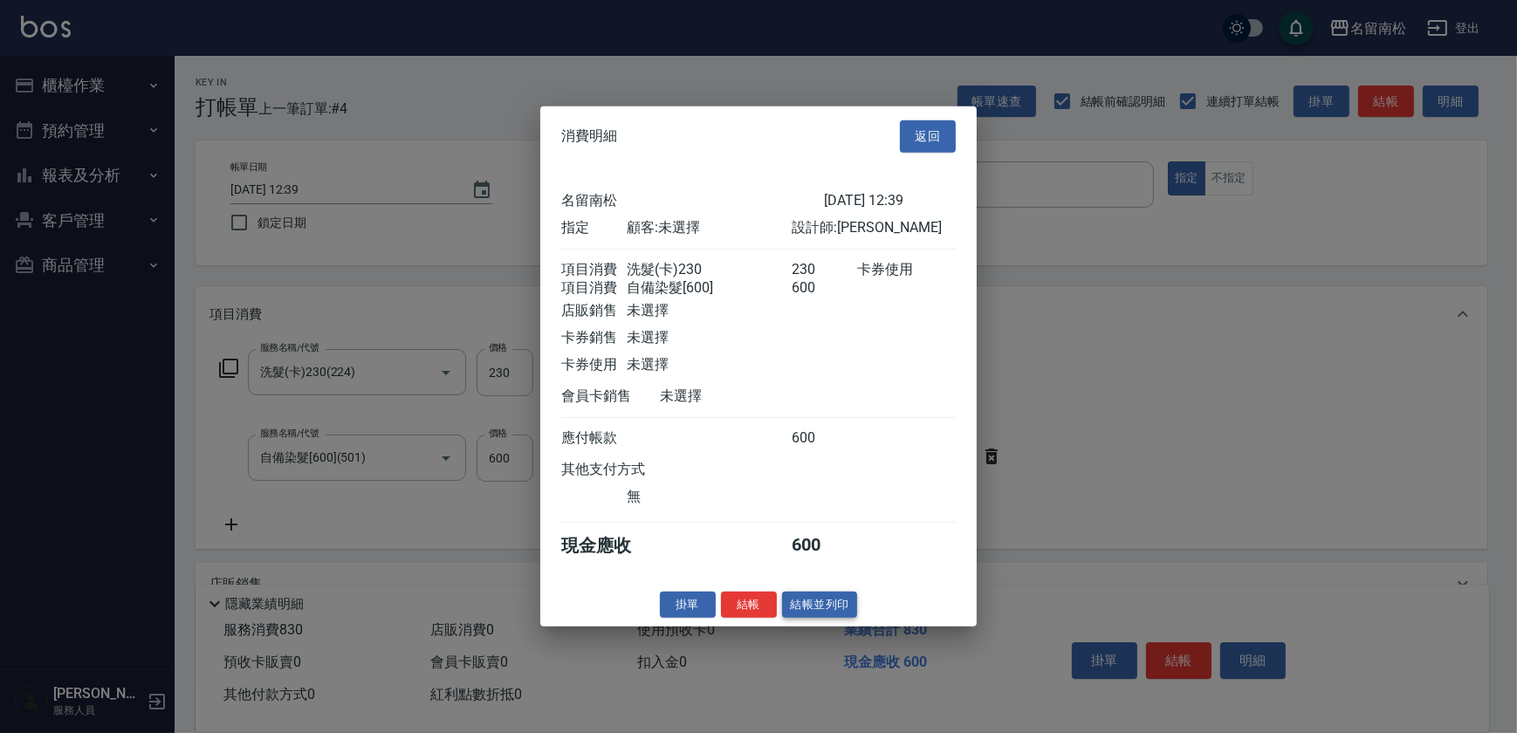
click at [828, 618] on button "結帳並列印" at bounding box center [820, 604] width 76 height 27
